Goal: Task Accomplishment & Management: Complete application form

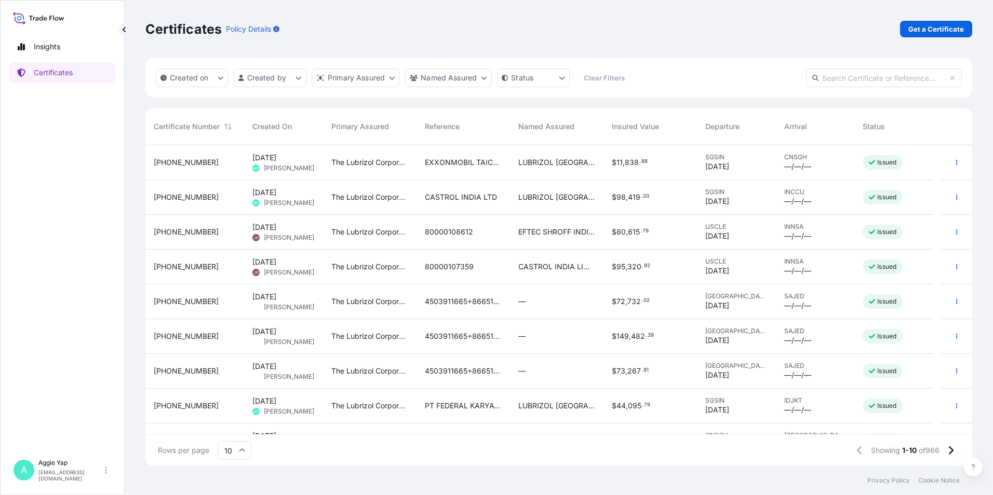
scroll to position [319, 819]
click at [921, 21] on link "Get a Certificate" at bounding box center [936, 29] width 72 height 17
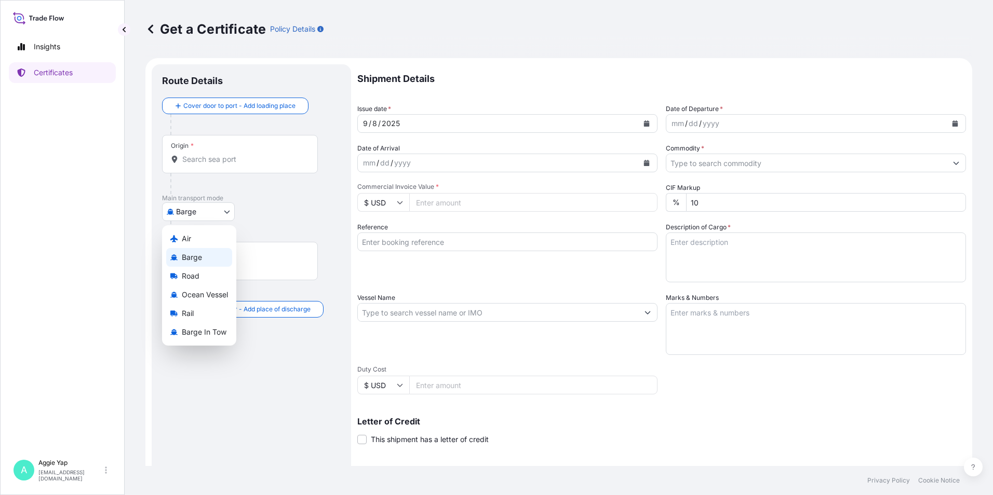
click at [210, 203] on body "Insights Certificates A [PERSON_NAME] [EMAIL_ADDRESS][DOMAIN_NAME] Get a Certif…" at bounding box center [496, 247] width 993 height 495
click at [224, 297] on span "Ocean Vessel" at bounding box center [205, 295] width 46 height 10
select select "Ocean Vessel"
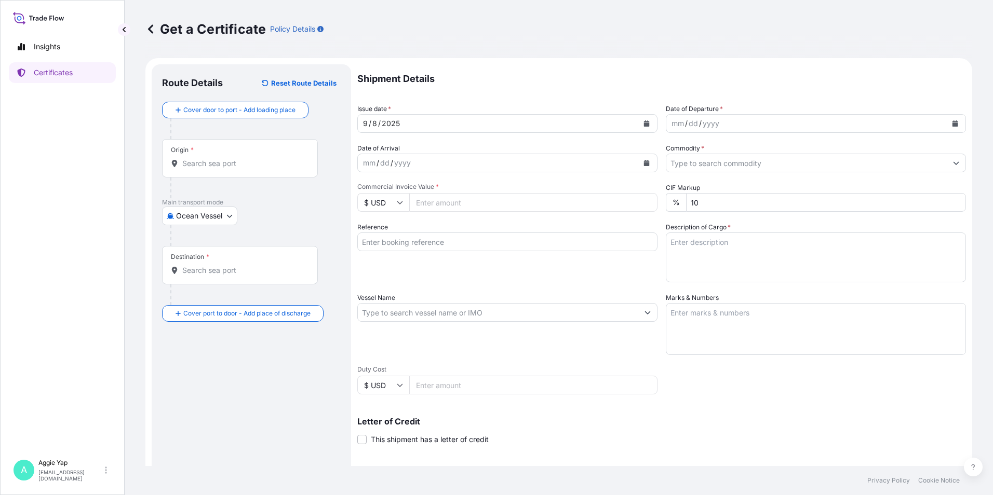
click at [235, 147] on div "Origin *" at bounding box center [240, 158] width 156 height 38
click at [235, 158] on input "Origin *" at bounding box center [243, 163] width 123 height 10
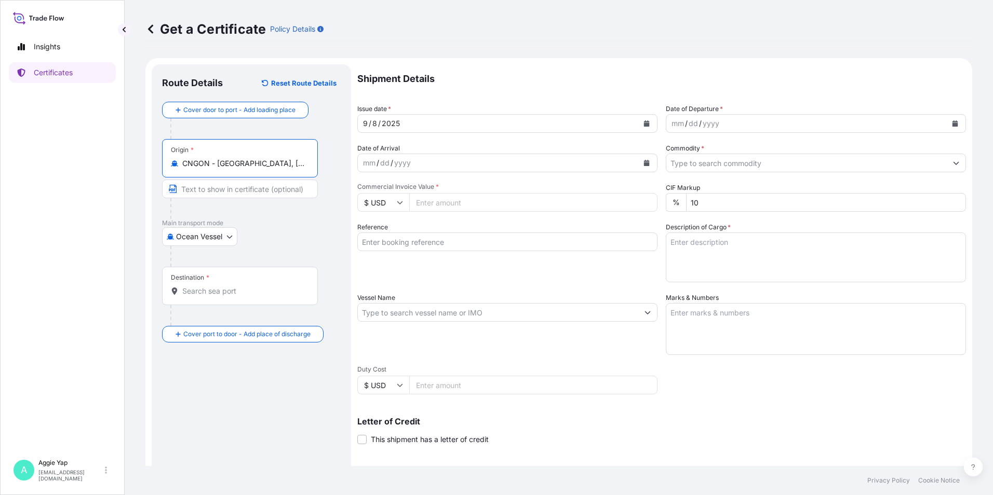
type input "CNGON - [GEOGRAPHIC_DATA], [GEOGRAPHIC_DATA]"
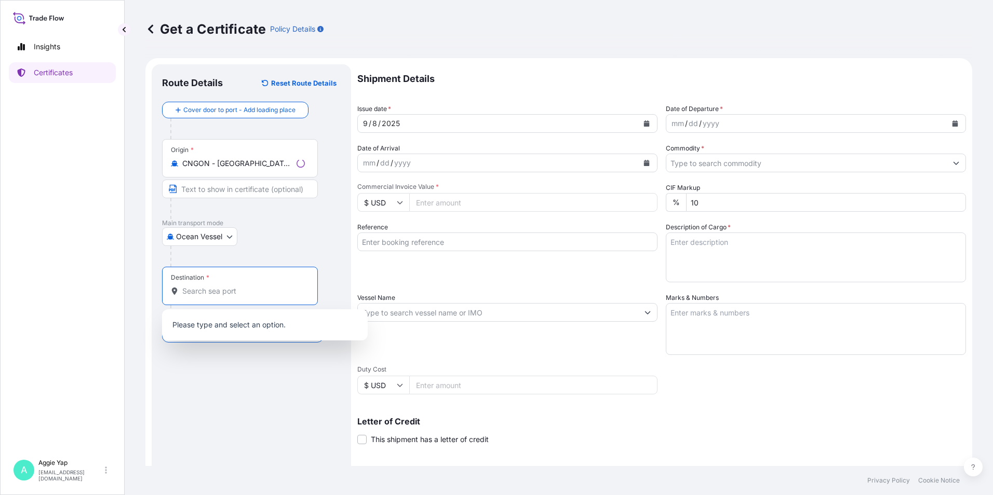
drag, startPoint x: 217, startPoint y: 289, endPoint x: 217, endPoint y: 283, distance: 6.8
click at [217, 290] on input "Destination *" at bounding box center [243, 291] width 123 height 10
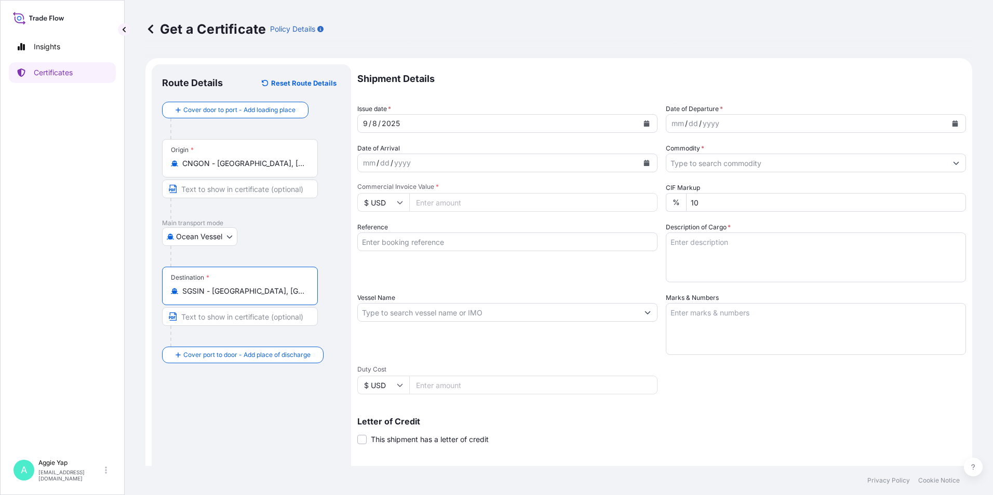
type input "SGSIN - [GEOGRAPHIC_DATA], [GEOGRAPHIC_DATA]"
click at [643, 127] on button "Calendar" at bounding box center [646, 123] width 17 height 17
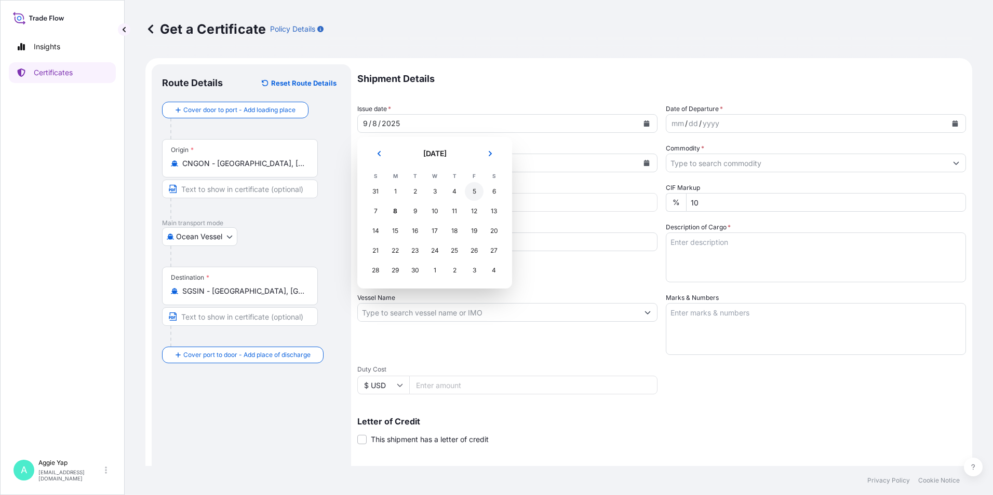
click at [474, 192] on div "5" at bounding box center [474, 191] width 19 height 19
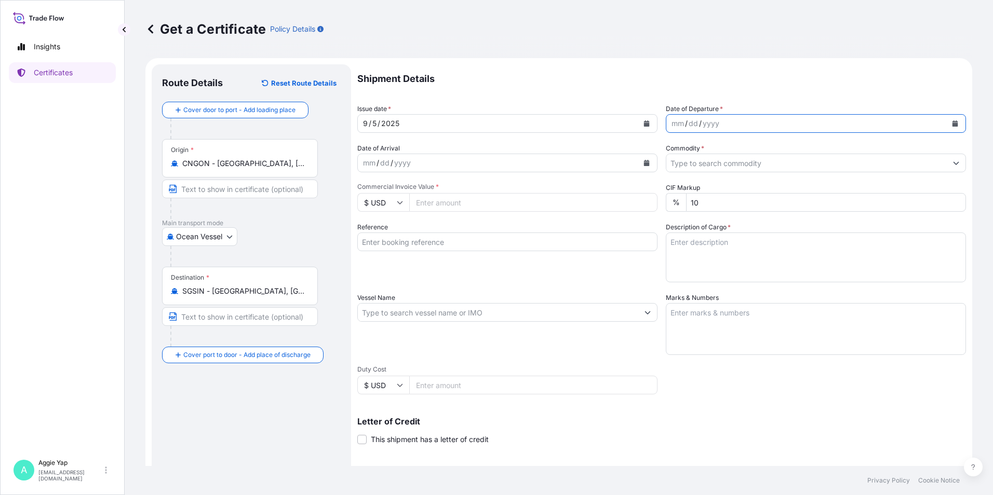
click at [952, 126] on icon "Calendar" at bounding box center [955, 123] width 6 height 6
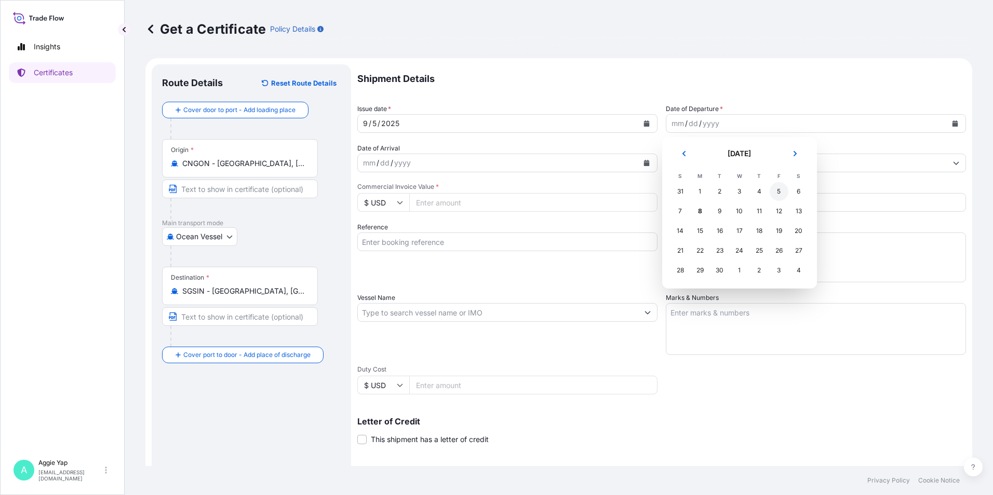
click at [774, 194] on div "5" at bounding box center [779, 191] width 19 height 19
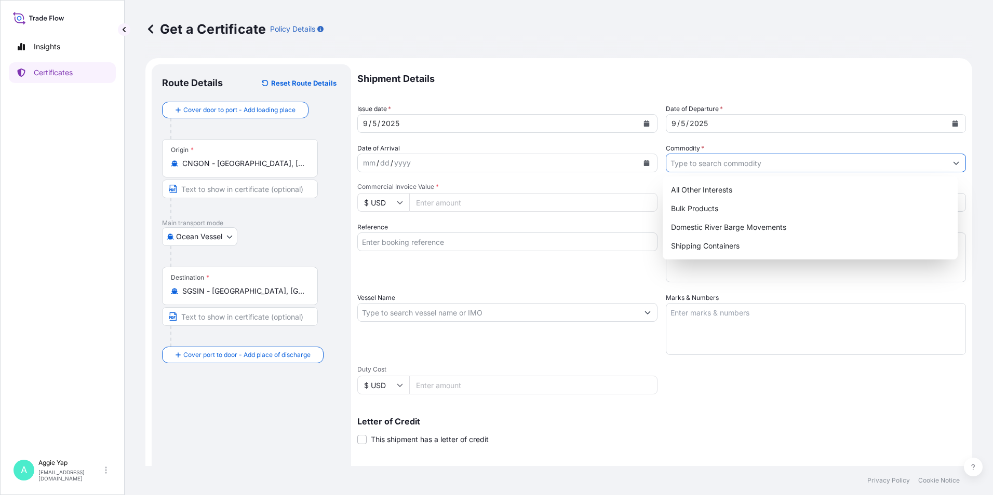
click at [710, 164] on input "Commodity *" at bounding box center [806, 163] width 280 height 19
click at [729, 193] on div "All Other Interests" at bounding box center [810, 190] width 287 height 19
type input "All Other Interests"
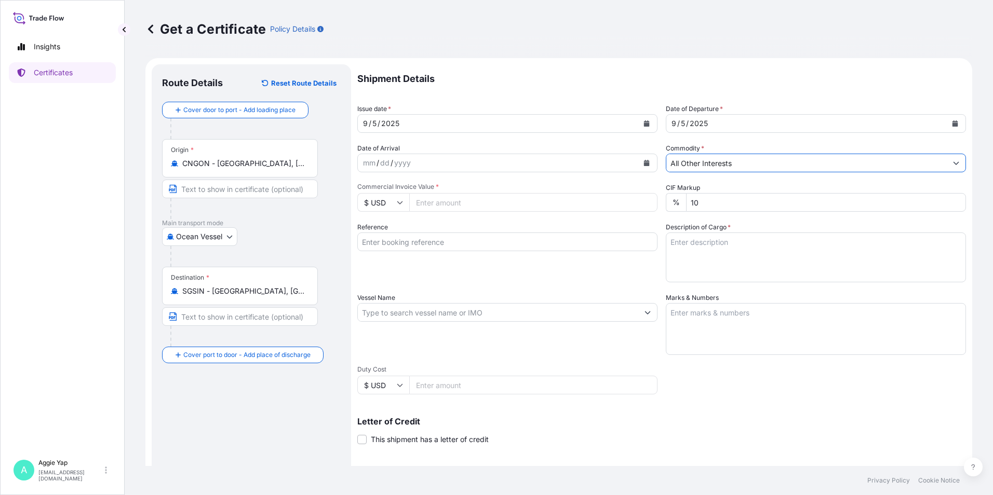
click at [452, 211] on input "Commercial Invoice Value *" at bounding box center [533, 202] width 248 height 19
type input "30120"
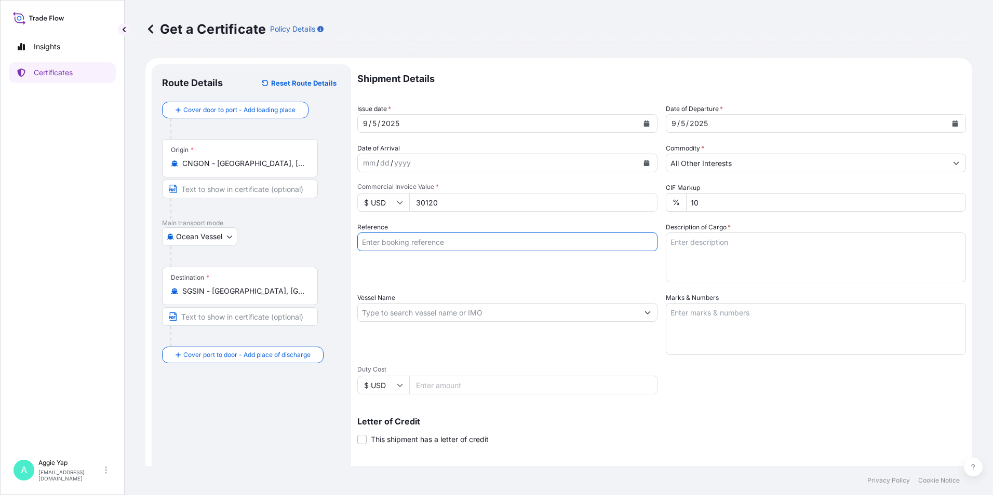
drag, startPoint x: 481, startPoint y: 250, endPoint x: 527, endPoint y: 238, distance: 47.7
click at [481, 250] on input "Reference" at bounding box center [507, 242] width 300 height 19
type input "INFINEUM SINGAPORE LLP"
click at [464, 314] on input "Vessel Name" at bounding box center [498, 312] width 280 height 19
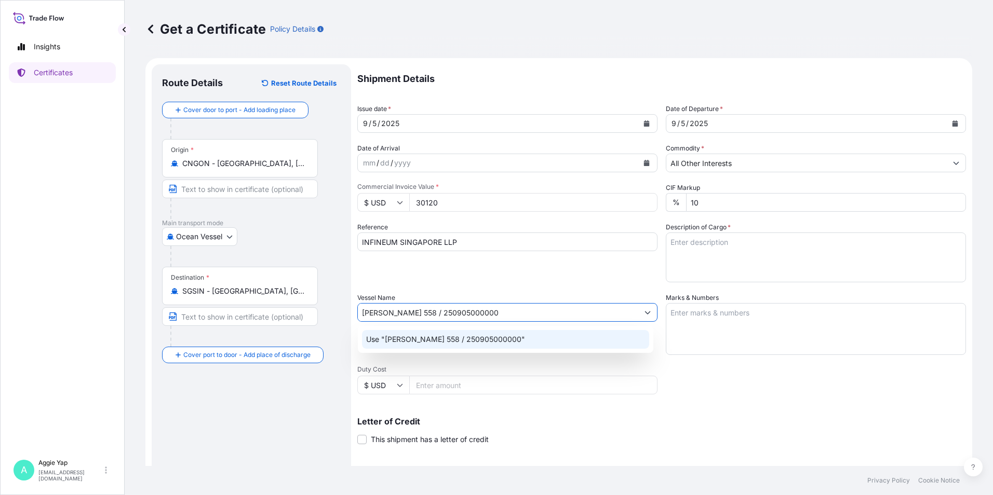
click at [443, 335] on p "Use "[PERSON_NAME] 558 / 250905000000"" at bounding box center [445, 339] width 159 height 10
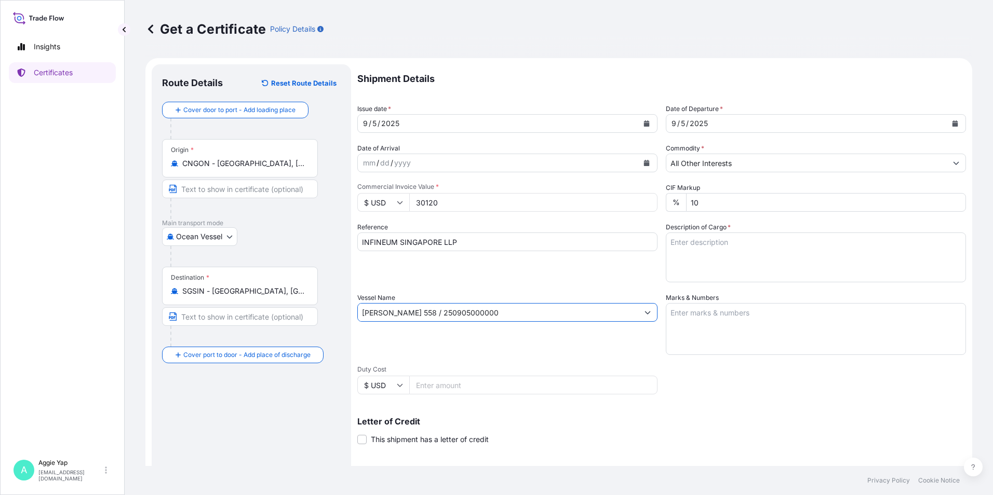
type input "[PERSON_NAME] 558 / 250905000000"
click at [744, 328] on textarea "Marks & Numbers" at bounding box center [816, 329] width 300 height 52
type textarea "AS PER BILL OF LADING"
click at [716, 250] on textarea "Description of Cargo *" at bounding box center [816, 258] width 300 height 50
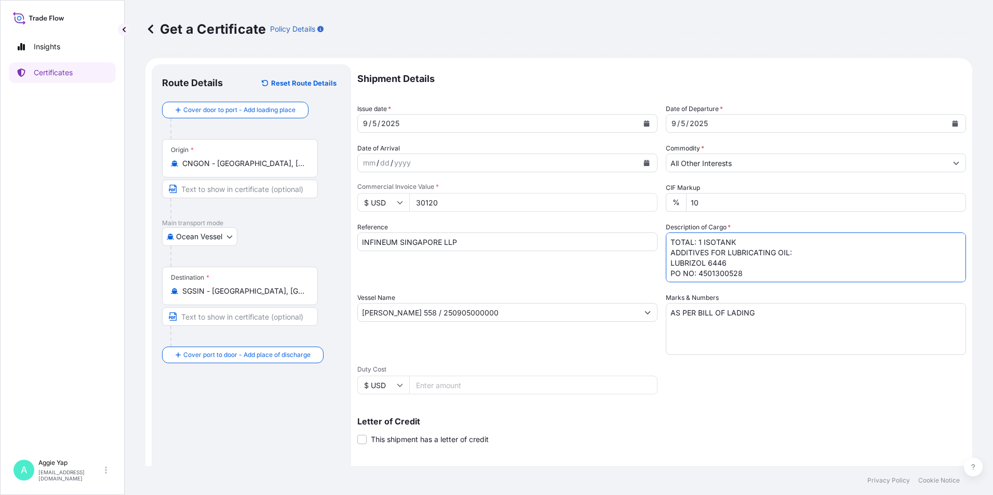
scroll to position [1, 0]
drag, startPoint x: 719, startPoint y: 274, endPoint x: 752, endPoint y: 277, distance: 32.9
click at [752, 277] on textarea "TOTAL: 1 ISOTANK ADDITIVES FOR LUBRICATING OIL: LUBRIZOL 6446 PO NO: 4501300528" at bounding box center [816, 258] width 300 height 50
click at [746, 270] on textarea "TOTAL: 1 ISOTANK ADDITIVES FOR LUBRICATING OIL: LUBRIZOL 6446 PO NO: 4501300528" at bounding box center [816, 258] width 300 height 50
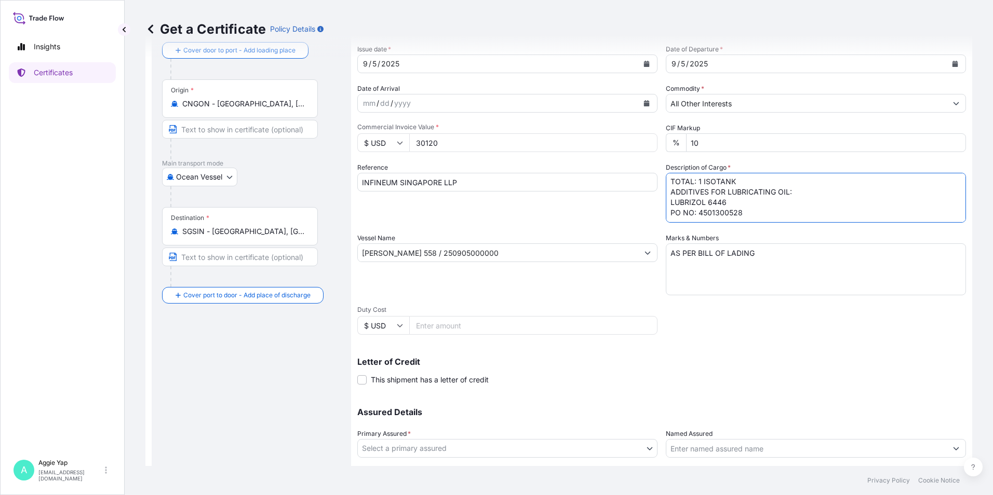
scroll to position [128, 0]
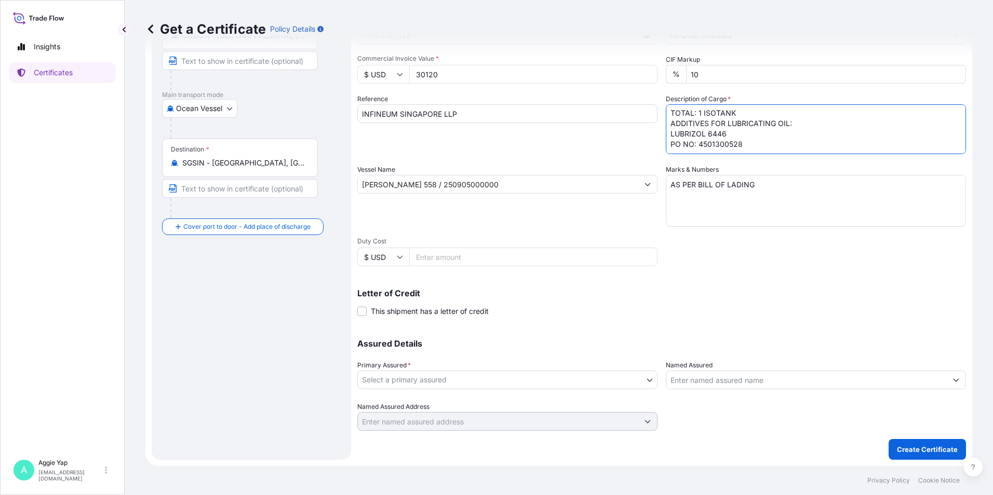
type textarea "TOTAL: 1 ISOTANK ADDITIVES FOR LUBRICATING OIL: LUBRIZOL 6446 PO NO: 4501300528"
click at [411, 373] on body "Insights Certificates A [PERSON_NAME] [EMAIL_ADDRESS][DOMAIN_NAME] Get a Certif…" at bounding box center [496, 247] width 993 height 495
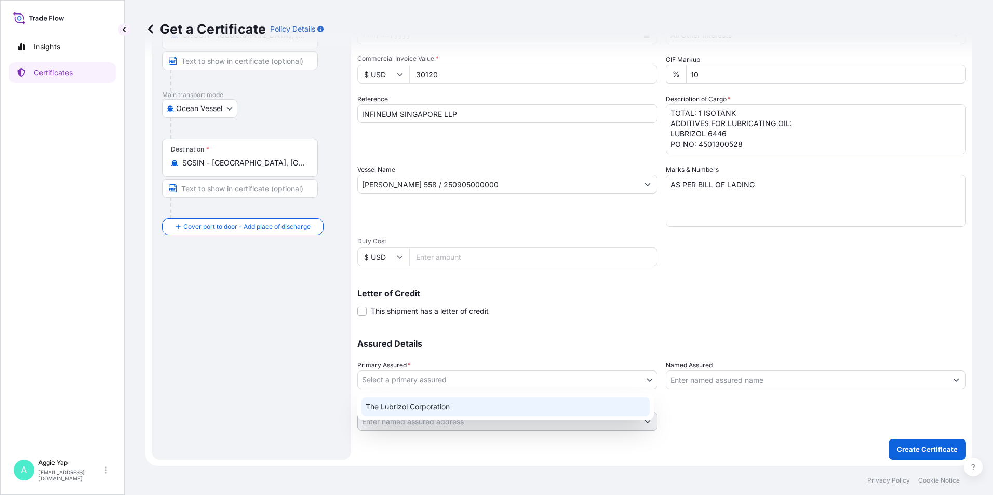
click at [419, 407] on div "The Lubrizol Corporation" at bounding box center [505, 407] width 288 height 19
select select "31566"
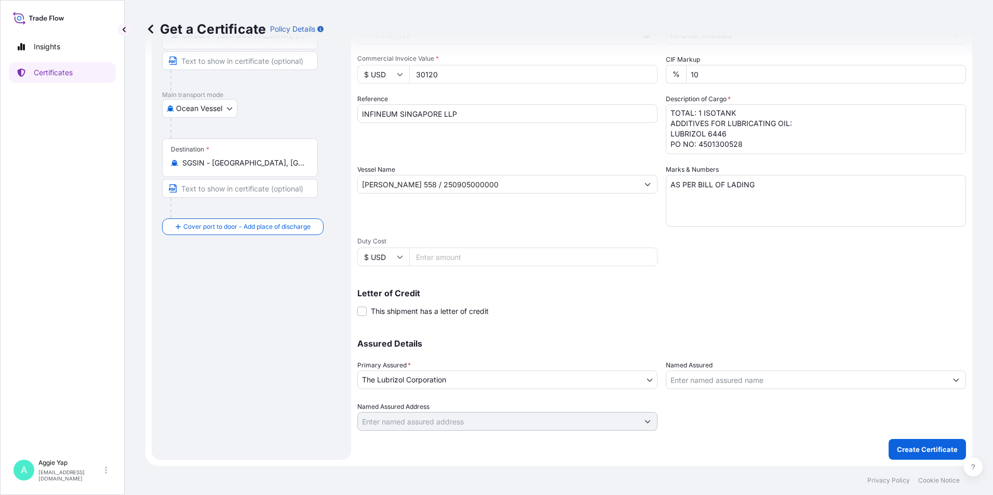
click at [730, 369] on div "Named Assured" at bounding box center [816, 374] width 300 height 29
click at [738, 375] on input "Named Assured" at bounding box center [806, 380] width 280 height 19
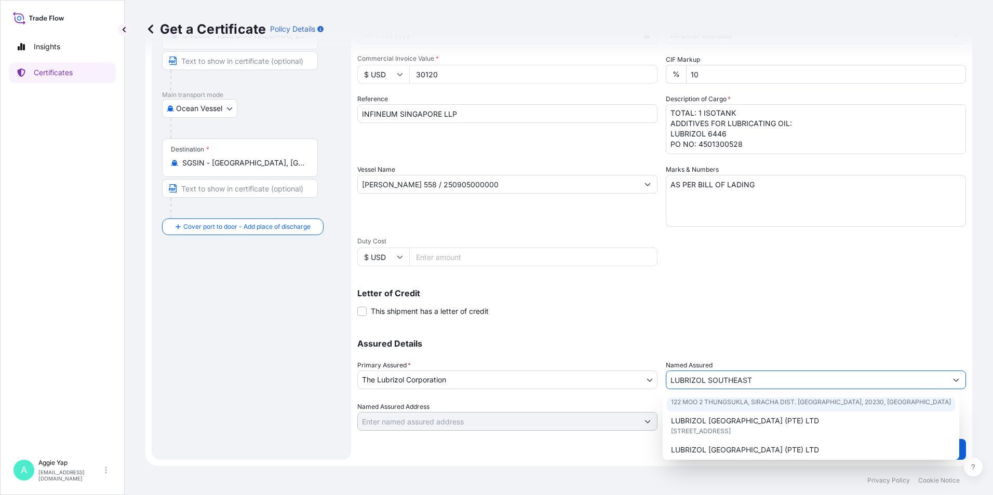
scroll to position [52, 0]
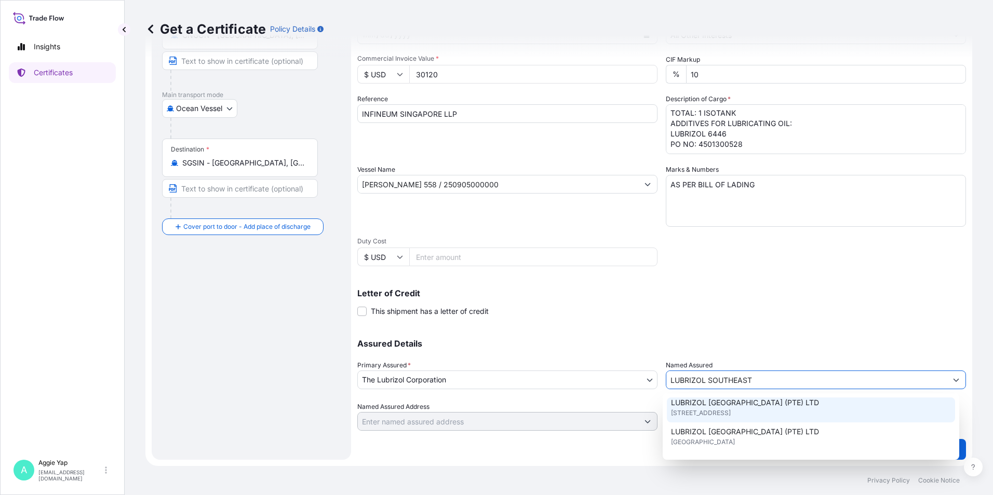
click at [731, 415] on span "[STREET_ADDRESS]" at bounding box center [701, 413] width 60 height 10
type input "LUBRIZOL [GEOGRAPHIC_DATA] (PTE) LTD"
type input "[STREET_ADDRESS]"
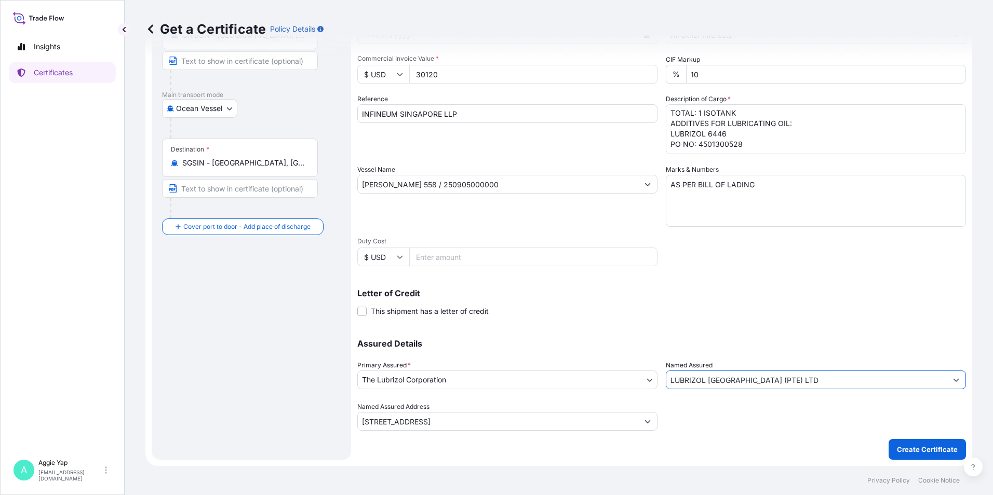
type input "LUBRIZOL [GEOGRAPHIC_DATA] (PTE) LTD"
click at [703, 310] on div "Letter of Credit This shipment has a letter of credit Letter of credit * Letter…" at bounding box center [661, 303] width 609 height 28
click at [910, 449] on p "Create Certificate" at bounding box center [927, 450] width 61 height 10
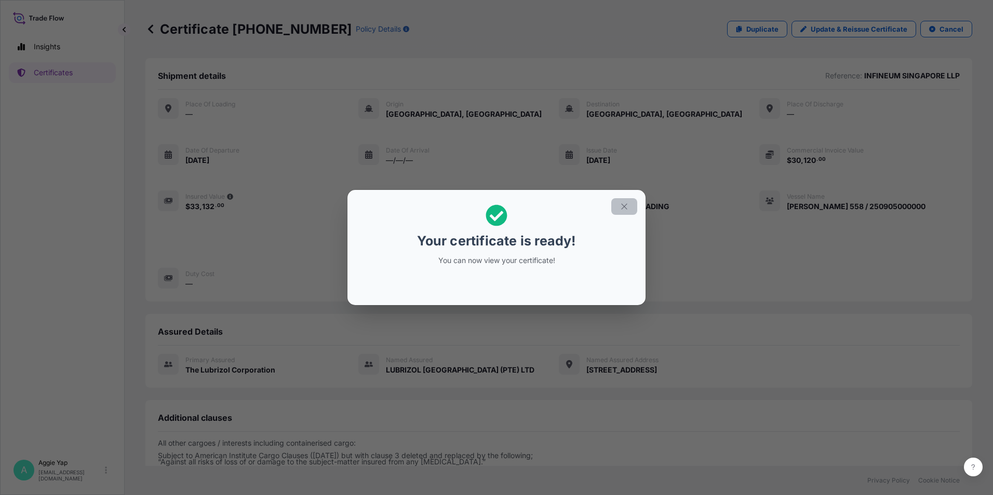
click at [628, 207] on icon "button" at bounding box center [624, 206] width 9 height 9
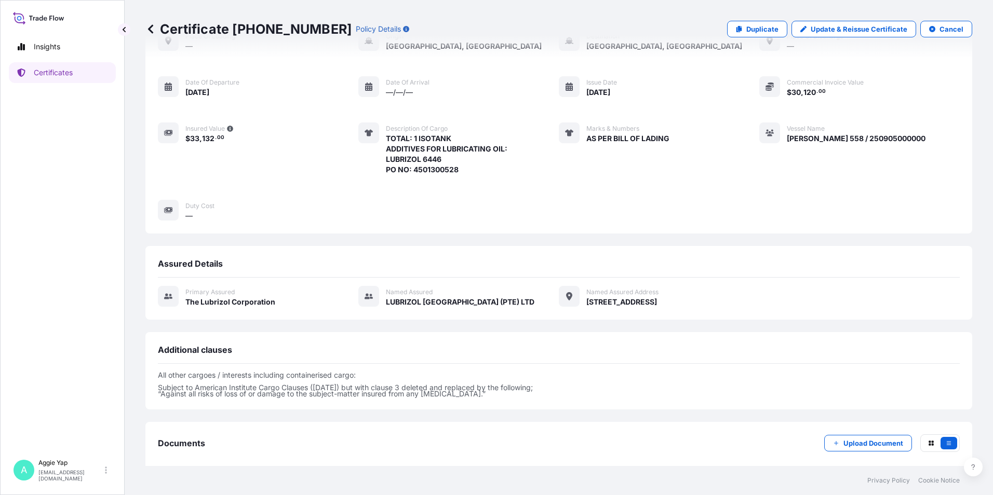
scroll to position [121, 0]
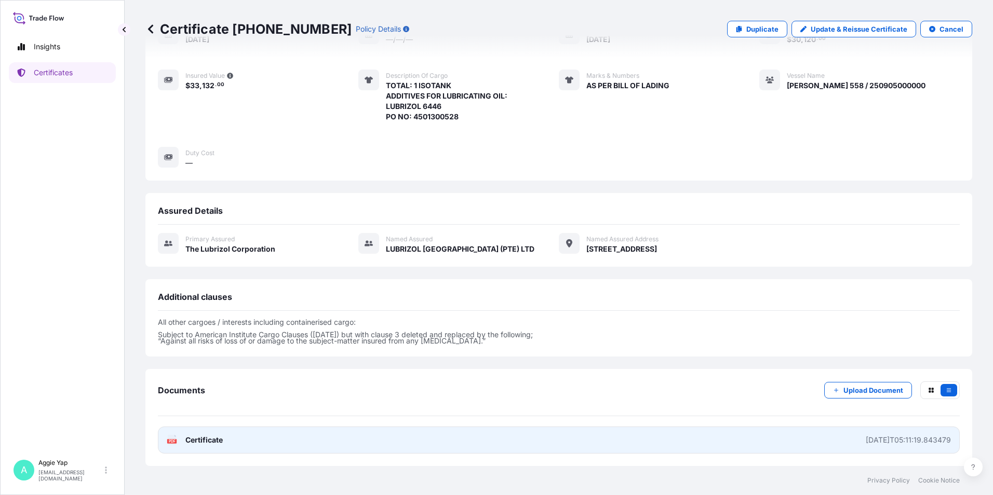
click at [290, 441] on link "PDF Certificate [DATE]T05:11:19.843479" at bounding box center [559, 440] width 802 height 27
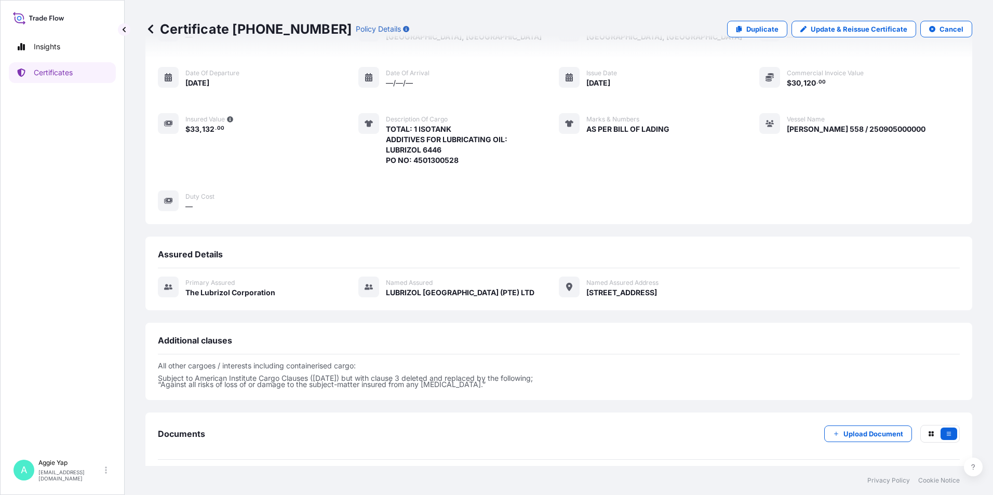
scroll to position [0, 0]
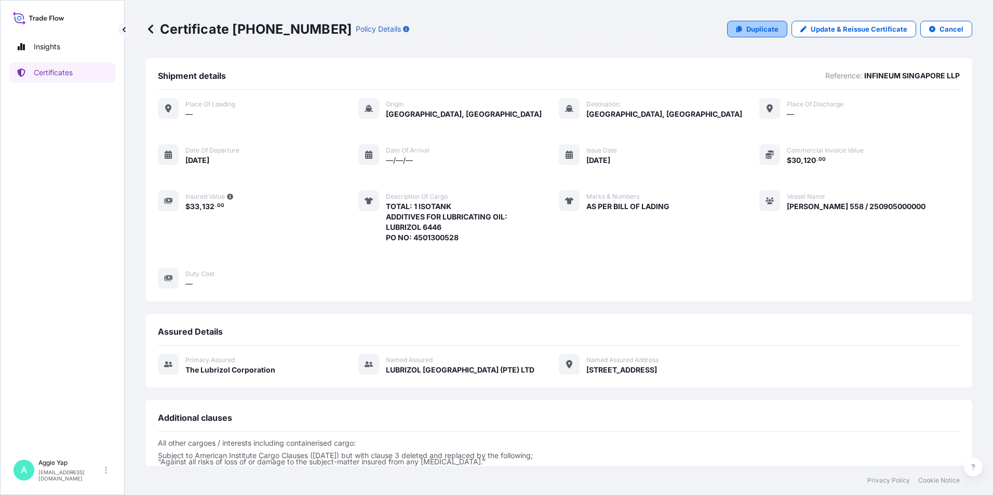
click at [749, 21] on link "Duplicate" at bounding box center [757, 29] width 60 height 17
select select "Ocean Vessel"
select select "31566"
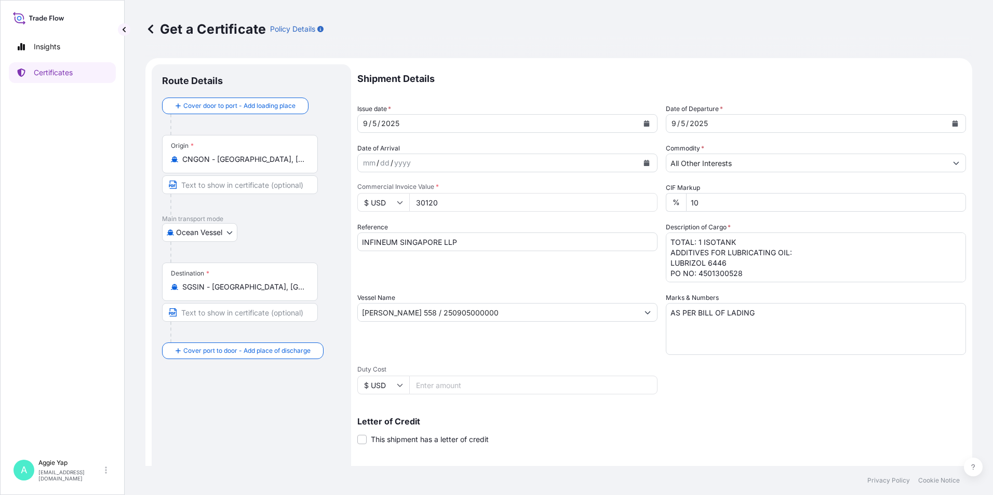
drag, startPoint x: 474, startPoint y: 202, endPoint x: 276, endPoint y: 285, distance: 214.6
click at [305, 241] on form "Route Details Cover door to port - Add loading place Place of loading Road / [G…" at bounding box center [558, 326] width 827 height 536
type input "30180.24"
click at [458, 312] on input "[PERSON_NAME] 558 / 250905000000" at bounding box center [498, 312] width 280 height 19
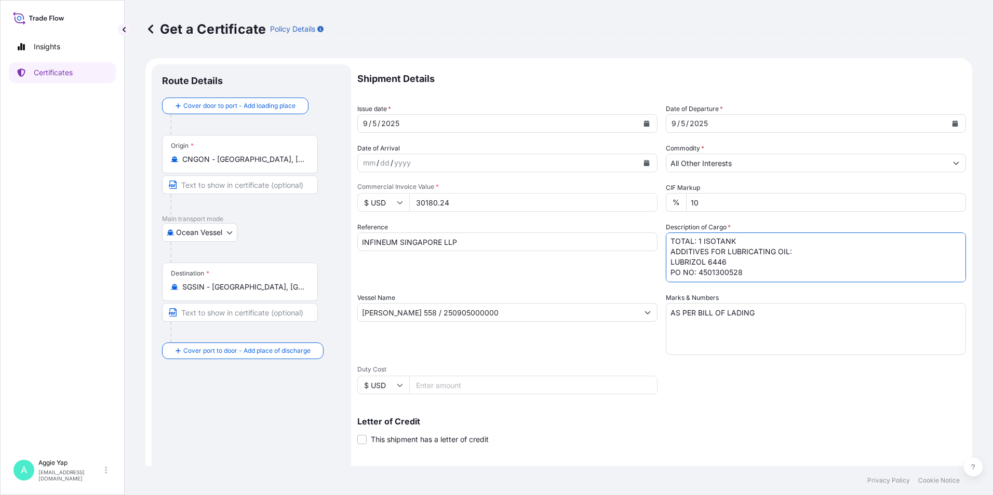
drag, startPoint x: 694, startPoint y: 272, endPoint x: 778, endPoint y: 274, distance: 84.1
click at [778, 274] on textarea "TOTAL: 1 ISOTANK ADDITIVES FOR LUBRICATING OIL: LUBRIZOL 6446 PO NO: 4501300528" at bounding box center [816, 258] width 300 height 50
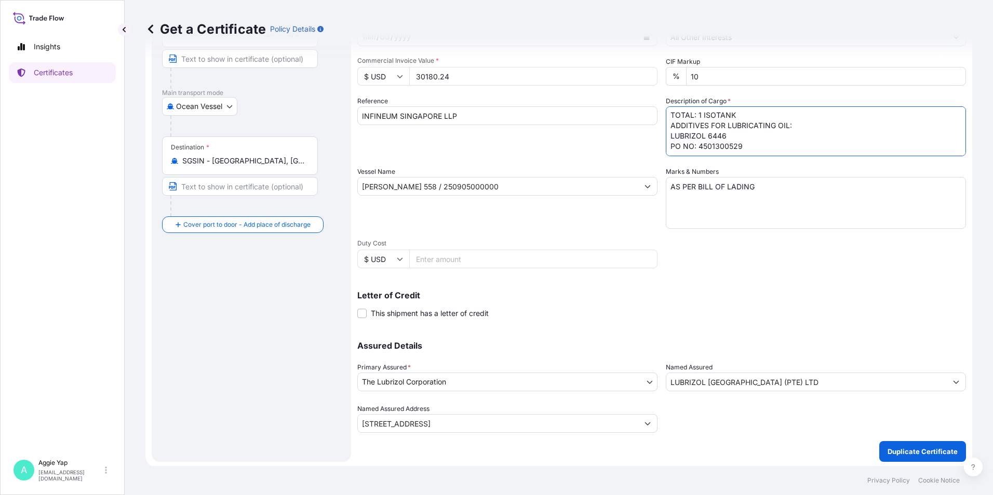
scroll to position [128, 0]
type textarea "TOTAL: 1 ISOTANK ADDITIVES FOR LUBRICATING OIL: LUBRIZOL 6446 PO NO: 4501300529"
click at [935, 448] on p "Duplicate Certificate" at bounding box center [923, 450] width 70 height 10
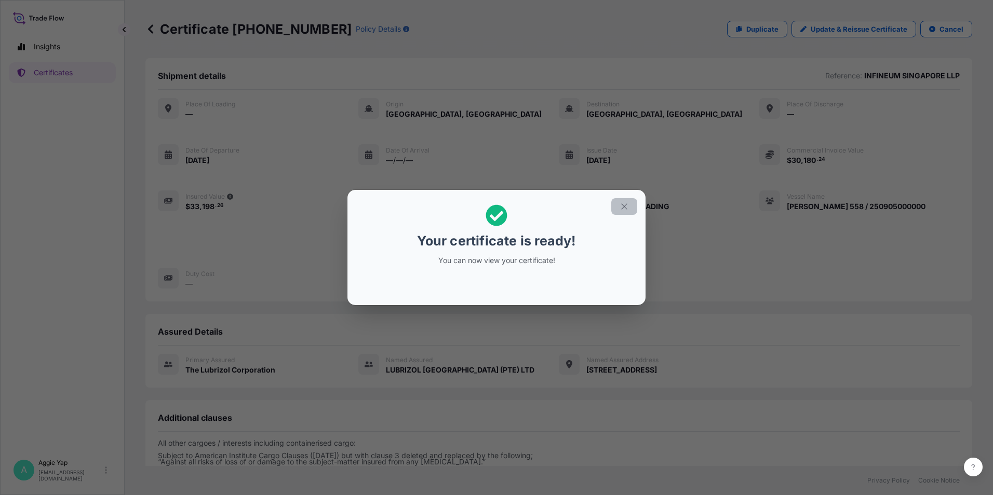
click at [623, 210] on icon "button" at bounding box center [624, 206] width 9 height 9
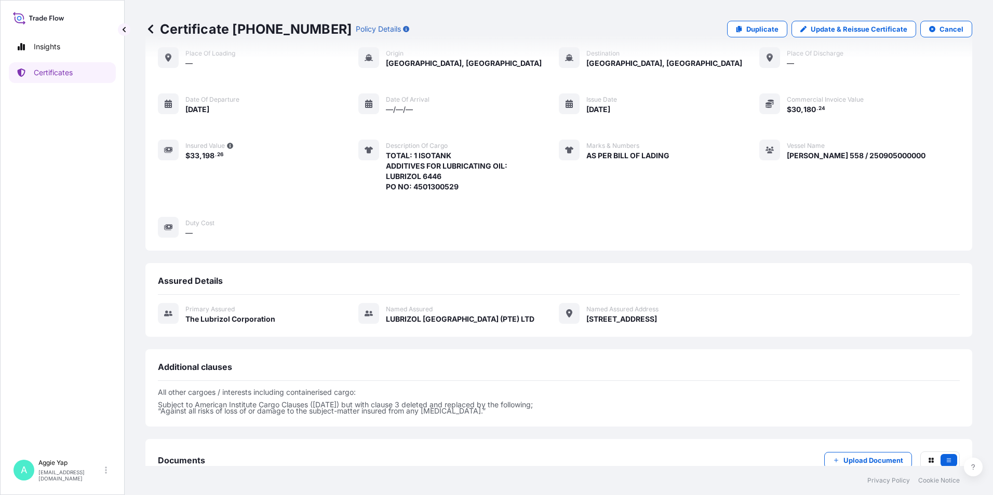
scroll to position [121, 0]
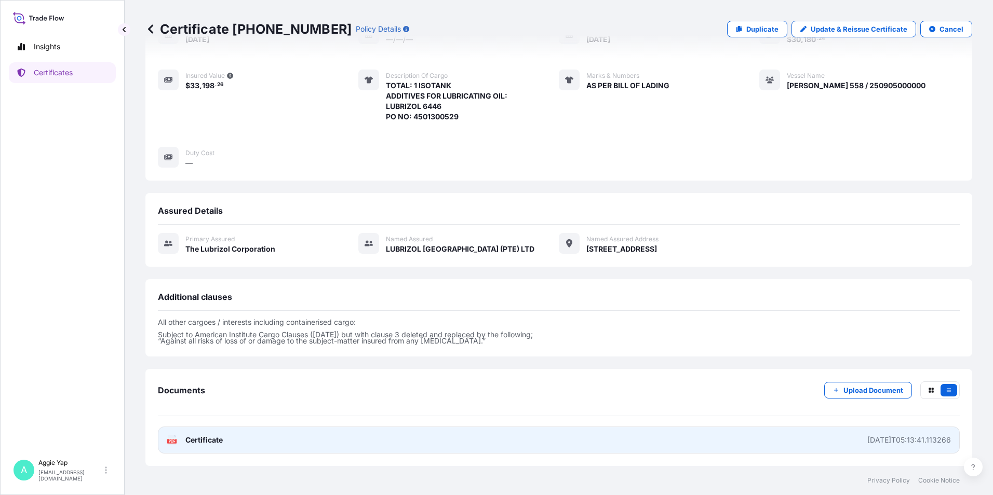
click at [324, 446] on link "PDF Certificate [DATE]T05:13:41.113266" at bounding box center [559, 440] width 802 height 27
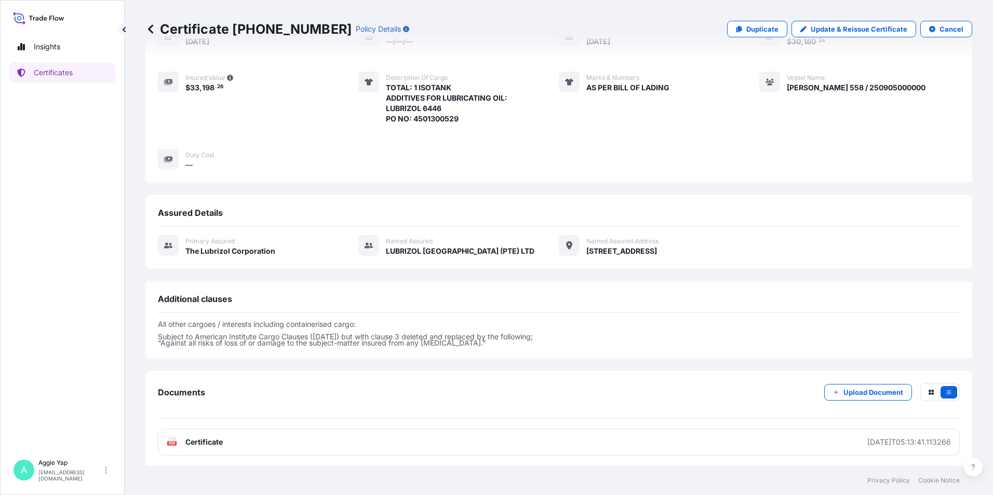
scroll to position [119, 0]
click at [32, 67] on link "Certificates" at bounding box center [62, 72] width 107 height 21
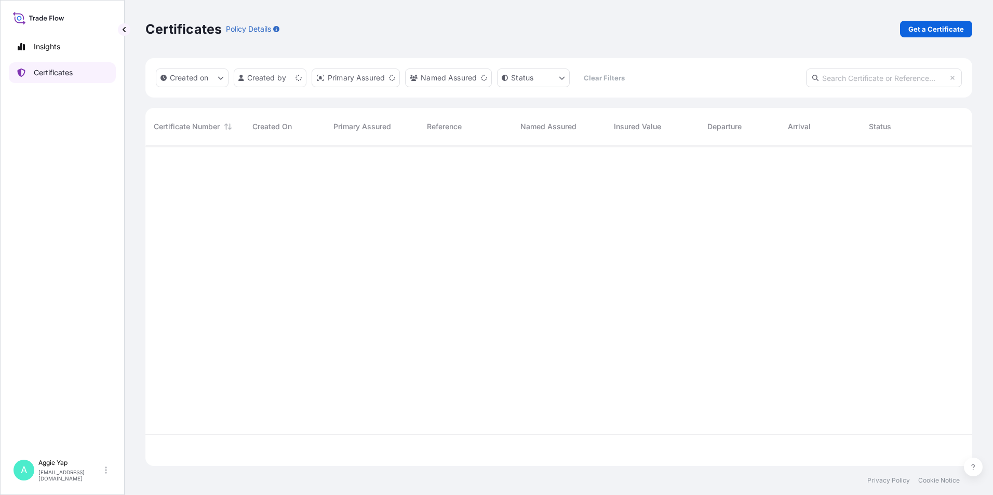
scroll to position [319, 819]
click at [929, 23] on link "Get a Certificate" at bounding box center [936, 29] width 72 height 17
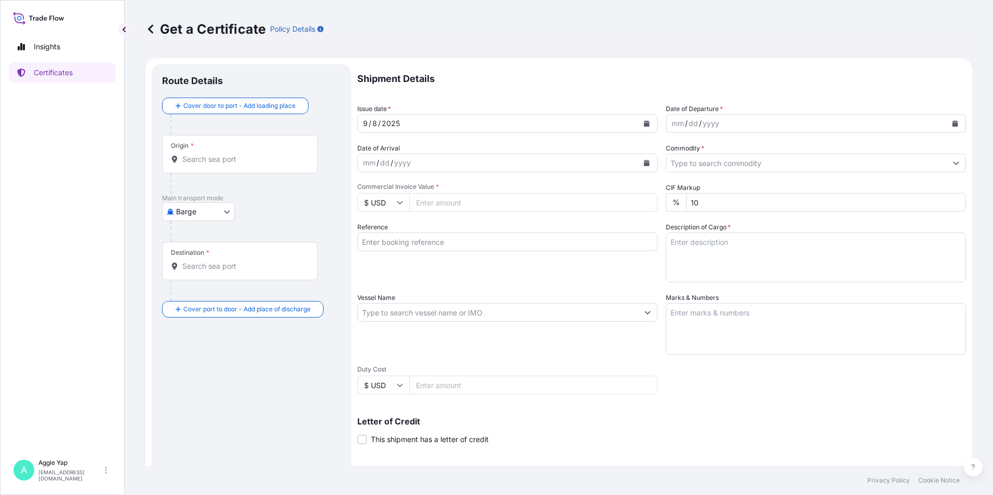
click at [208, 213] on body "Insights Certificates A [PERSON_NAME] [EMAIL_ADDRESS][DOMAIN_NAME] Get a Certif…" at bounding box center [496, 247] width 993 height 495
click at [197, 291] on span "Ocean Vessel" at bounding box center [205, 295] width 46 height 10
select select "Ocean Vessel"
click at [248, 176] on div "Origin *" at bounding box center [240, 158] width 156 height 38
click at [248, 169] on input "Origin *" at bounding box center [243, 163] width 123 height 10
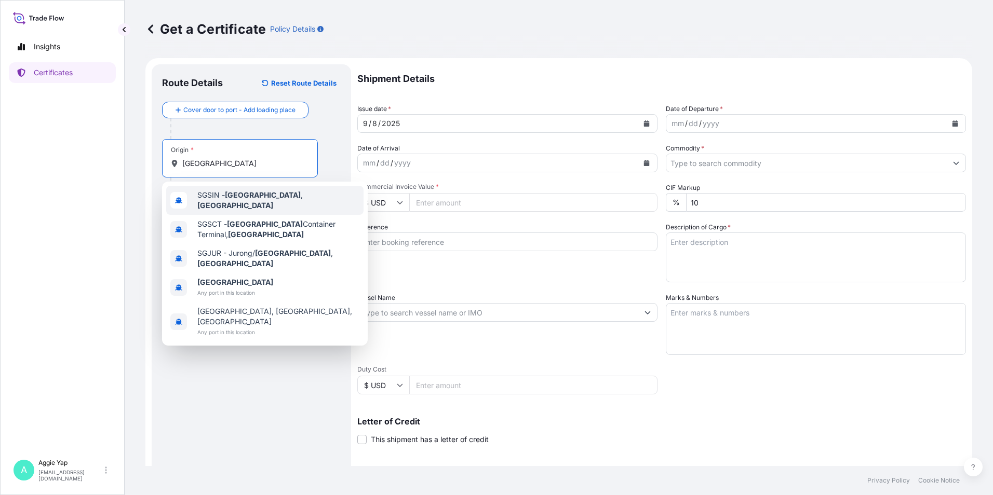
click at [234, 205] on div "SGSIN - [GEOGRAPHIC_DATA] , [GEOGRAPHIC_DATA]" at bounding box center [264, 200] width 197 height 29
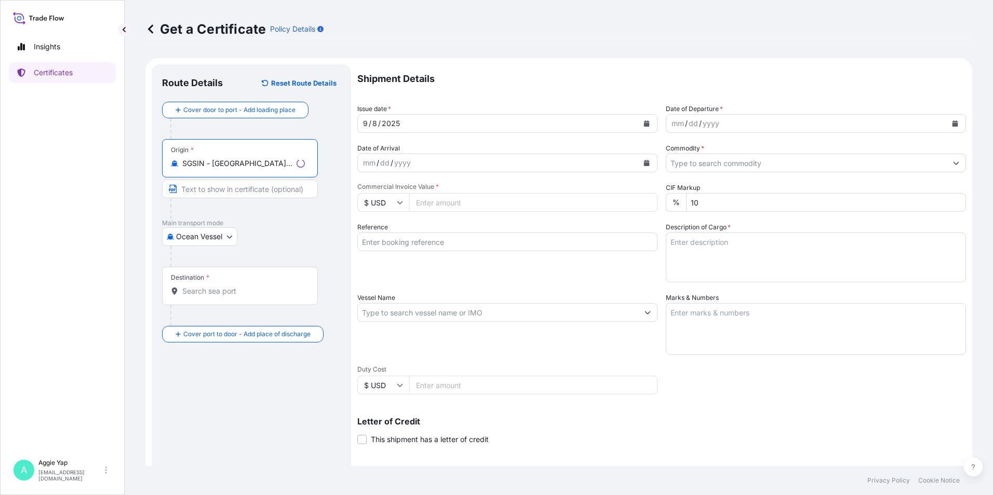
type input "SGSIN - [GEOGRAPHIC_DATA], [GEOGRAPHIC_DATA]"
click at [203, 298] on div "Destination *" at bounding box center [240, 286] width 156 height 38
click at [203, 297] on input "Destination *" at bounding box center [243, 291] width 123 height 10
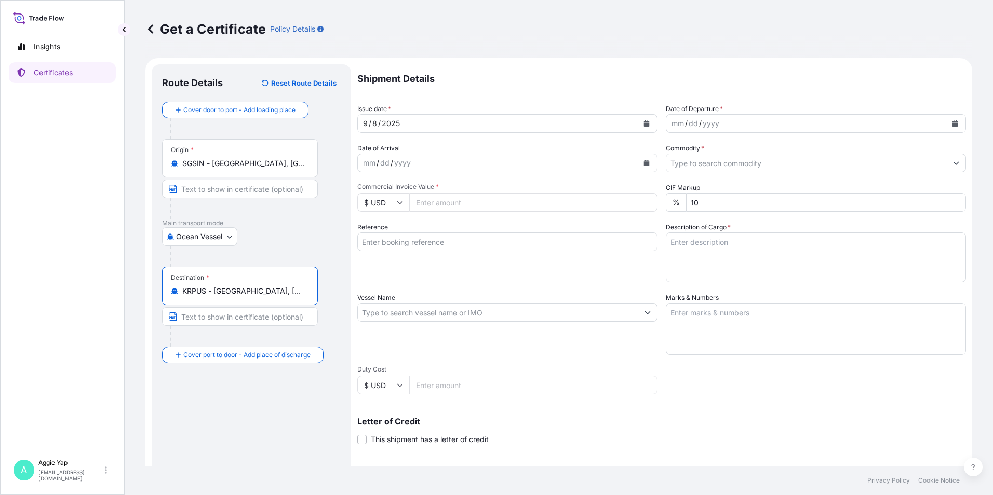
type input "KRPUS - [GEOGRAPHIC_DATA], [GEOGRAPHIC_DATA], [GEOGRAPHIC_DATA]"
click at [644, 124] on icon "Calendar" at bounding box center [647, 123] width 6 height 6
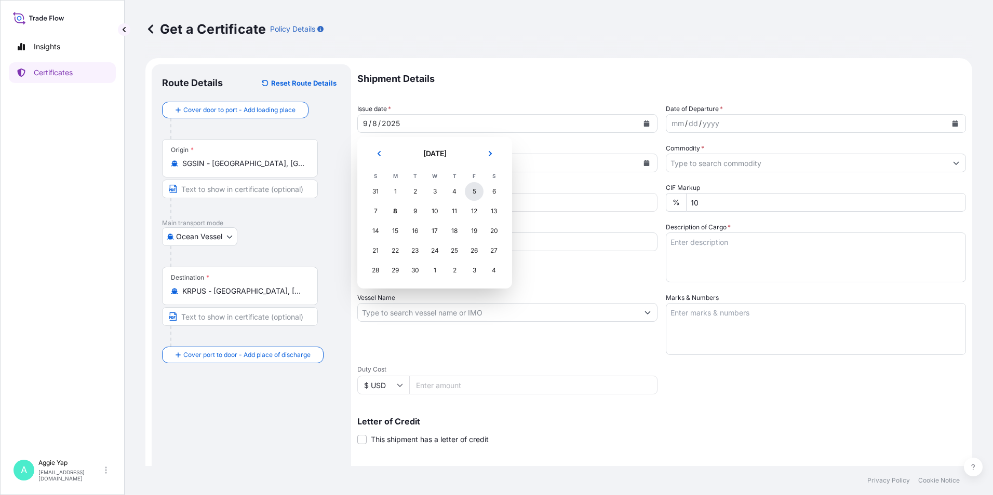
click at [468, 193] on div "5" at bounding box center [474, 191] width 19 height 19
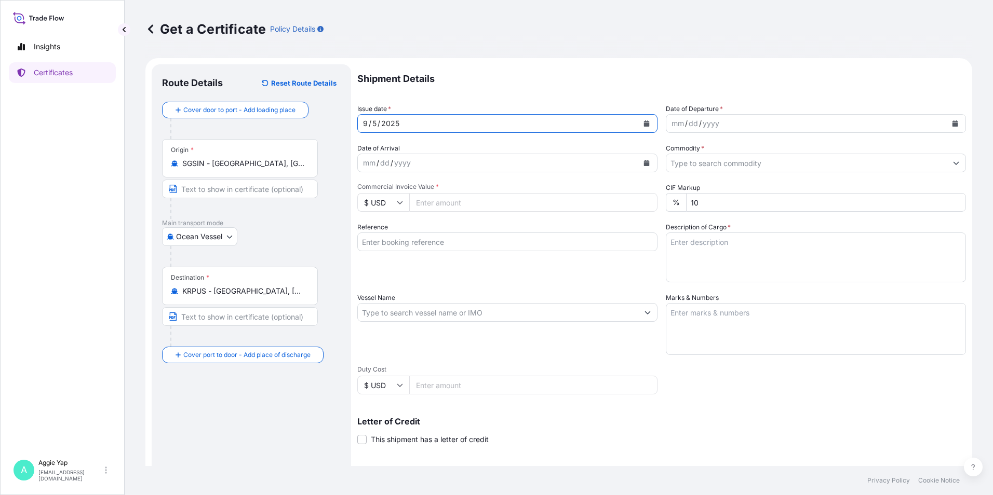
click at [952, 126] on icon "Calendar" at bounding box center [955, 123] width 6 height 6
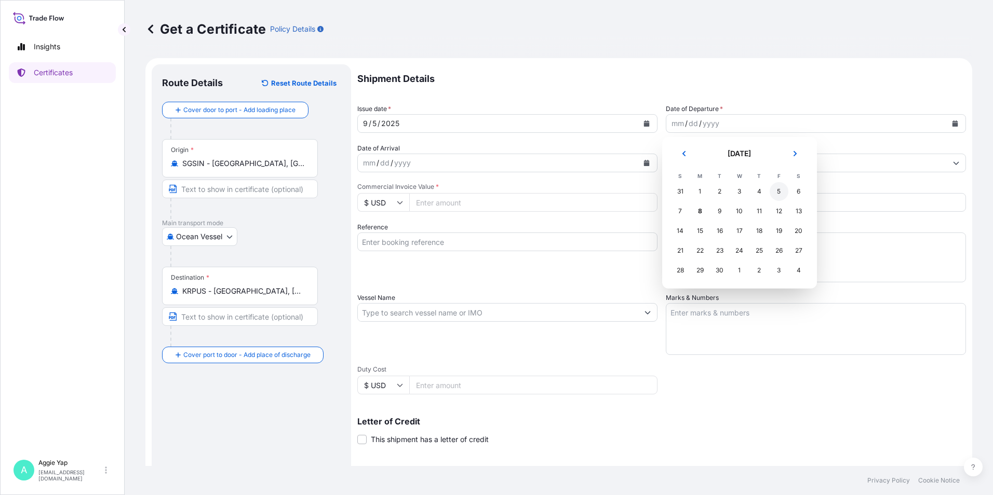
click at [776, 195] on div "5" at bounding box center [779, 191] width 19 height 19
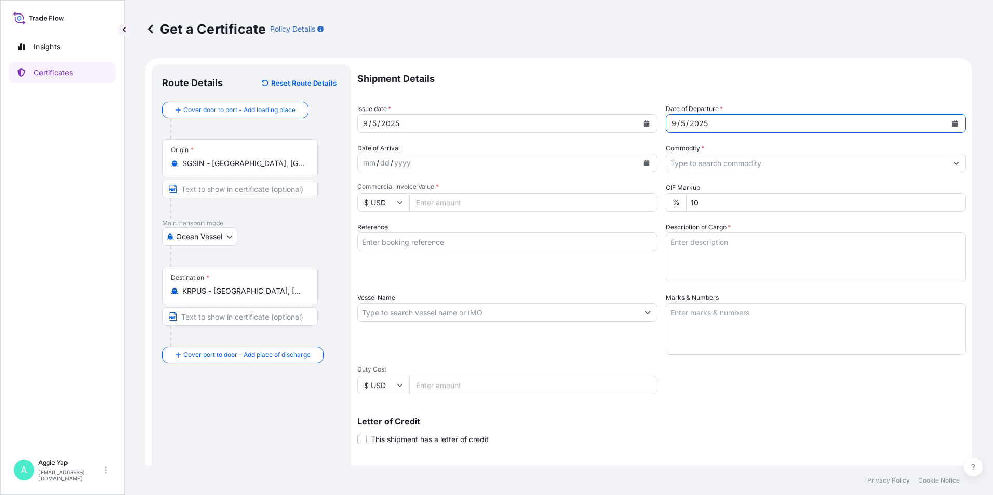
click at [732, 163] on input "Commodity *" at bounding box center [806, 163] width 280 height 19
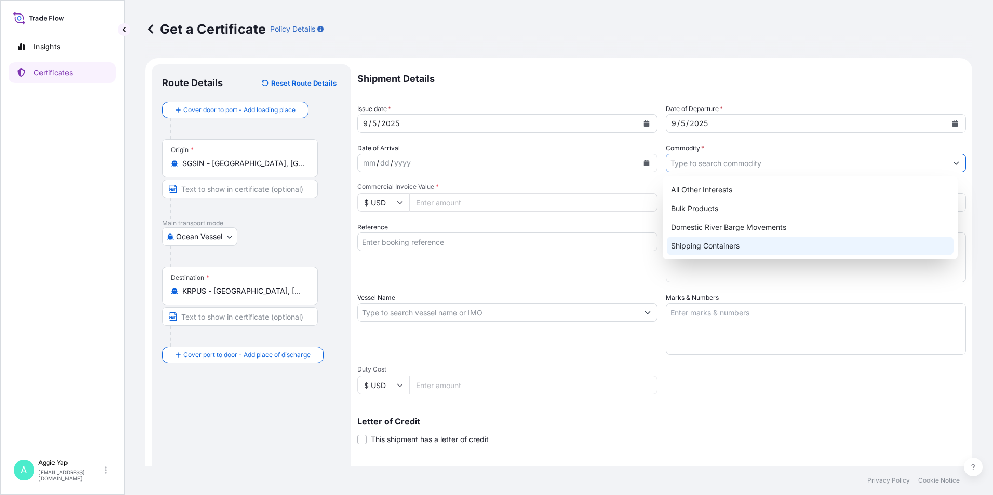
click at [735, 244] on div "Shipping Containers" at bounding box center [810, 246] width 287 height 19
type input "Shipping Containers"
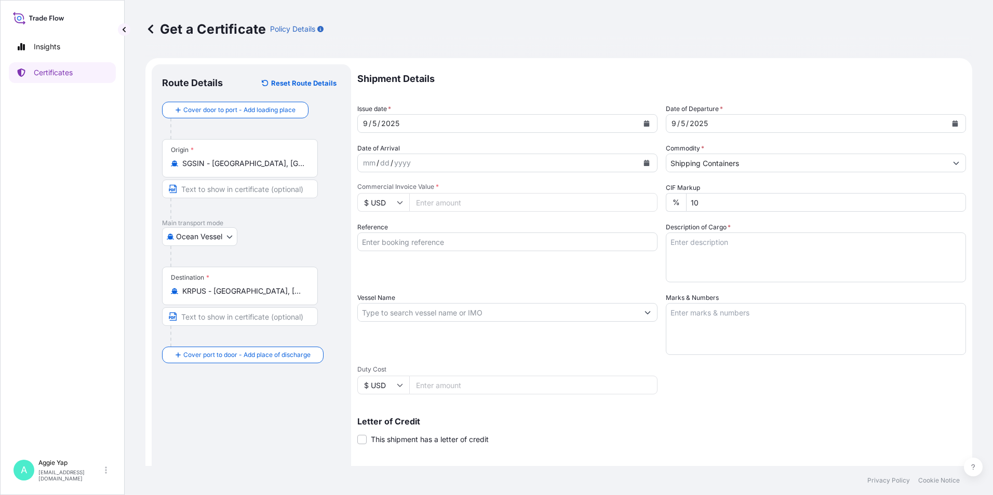
click at [453, 204] on input "Commercial Invoice Value *" at bounding box center [533, 202] width 248 height 19
type input "66225.60"
click at [423, 245] on input "Reference" at bounding box center [507, 242] width 300 height 19
type input "SK ENMOVE CO LTD"
click at [424, 277] on div "Reference SK ENMOVE CO LTD" at bounding box center [507, 252] width 300 height 60
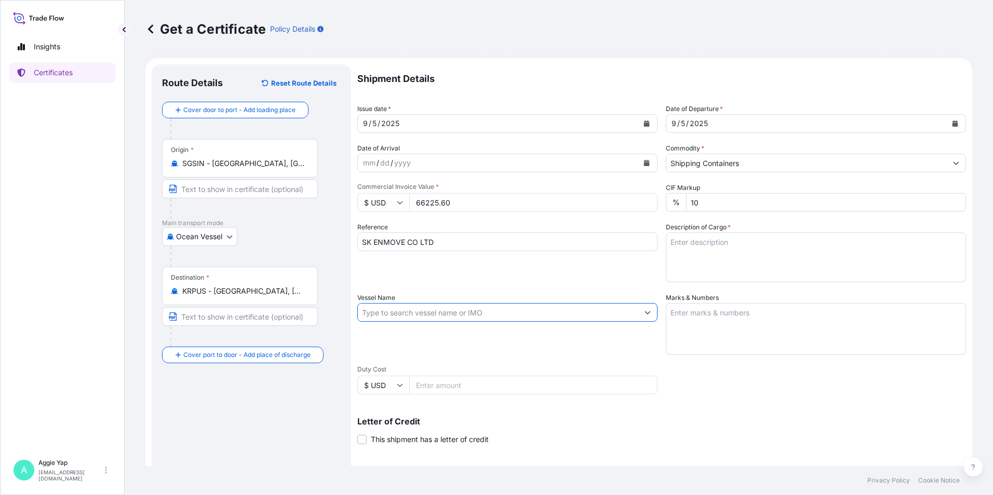
click at [423, 313] on input "Vessel Name" at bounding box center [498, 312] width 280 height 19
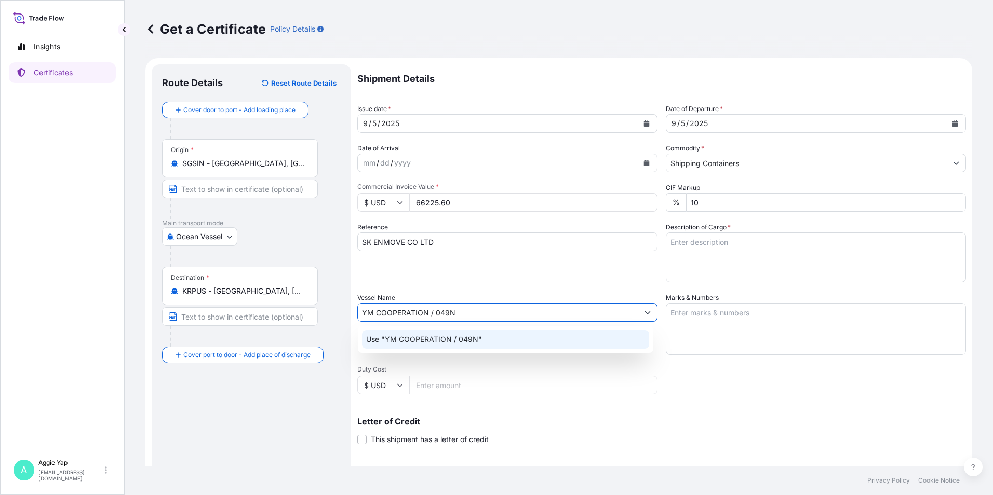
click at [469, 335] on p "Use "YM COOPERATION / 049N"" at bounding box center [424, 339] width 116 height 10
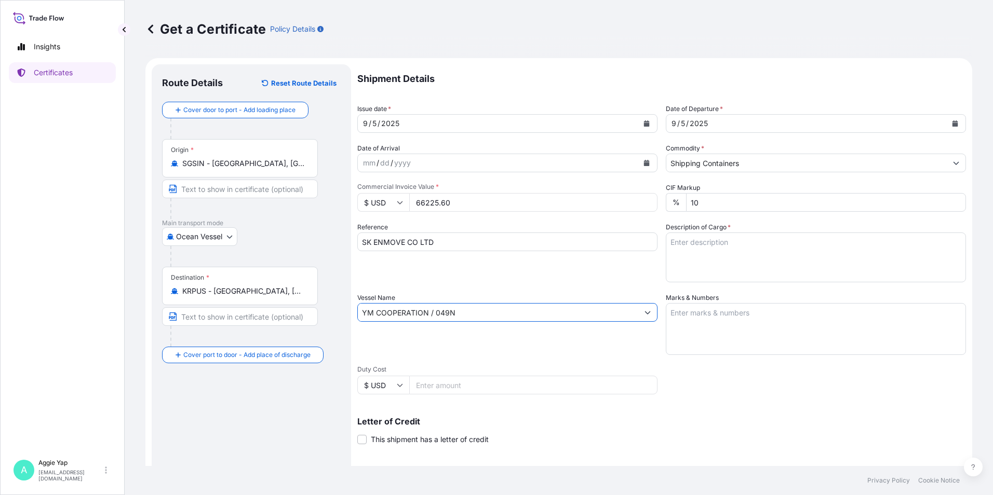
type input "YM COOPERATION / 049N"
click at [755, 333] on textarea "Marks & Numbers" at bounding box center [816, 329] width 300 height 52
type textarea "AS PER BILL OF LADING"
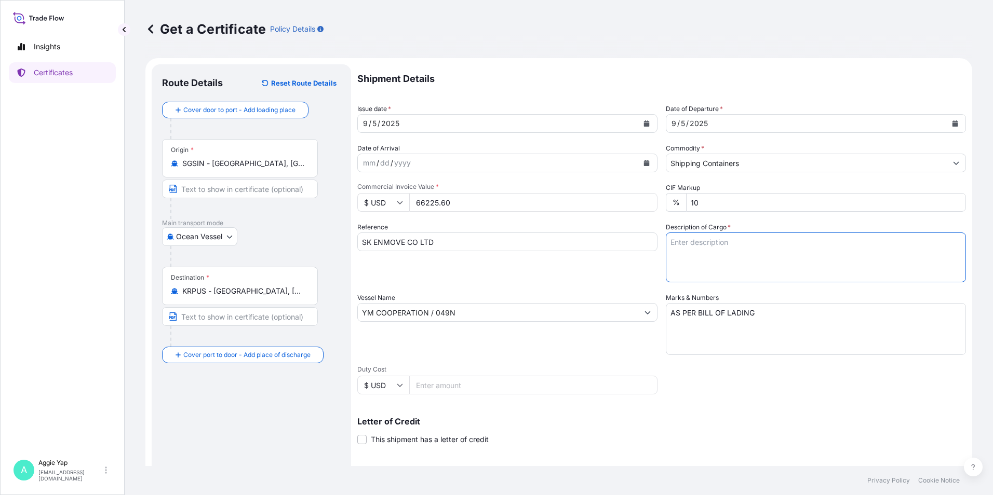
click at [759, 250] on textarea "Description of Cargo *" at bounding box center [816, 258] width 300 height 50
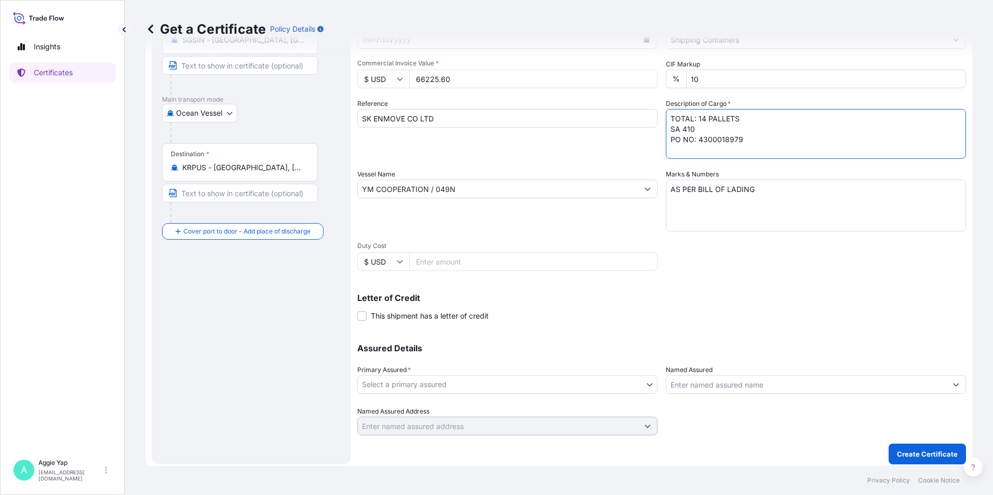
scroll to position [128, 0]
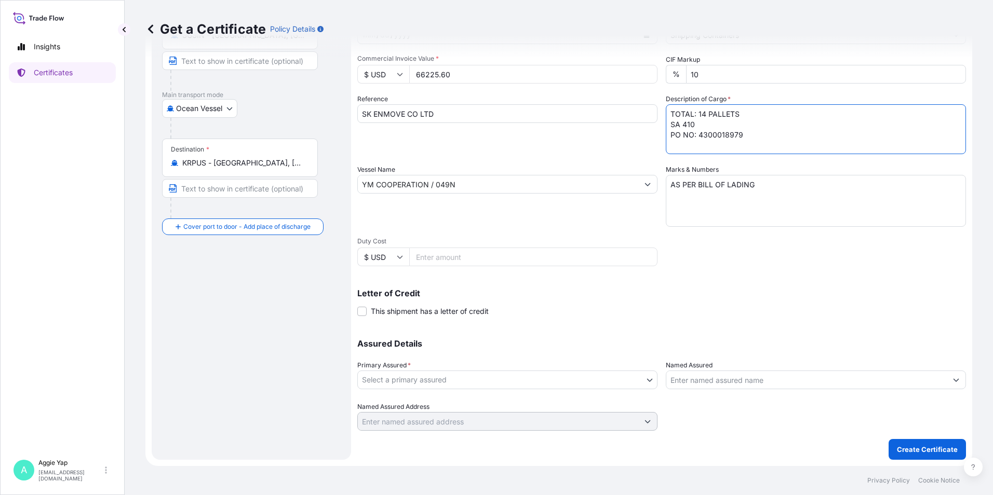
type textarea "TOTAL: 14 PALLETS SA 410 PO NO: 4300018979"
click at [438, 383] on body "Insights Certificates A [PERSON_NAME] [EMAIL_ADDRESS][DOMAIN_NAME] Get a Certif…" at bounding box center [496, 247] width 993 height 495
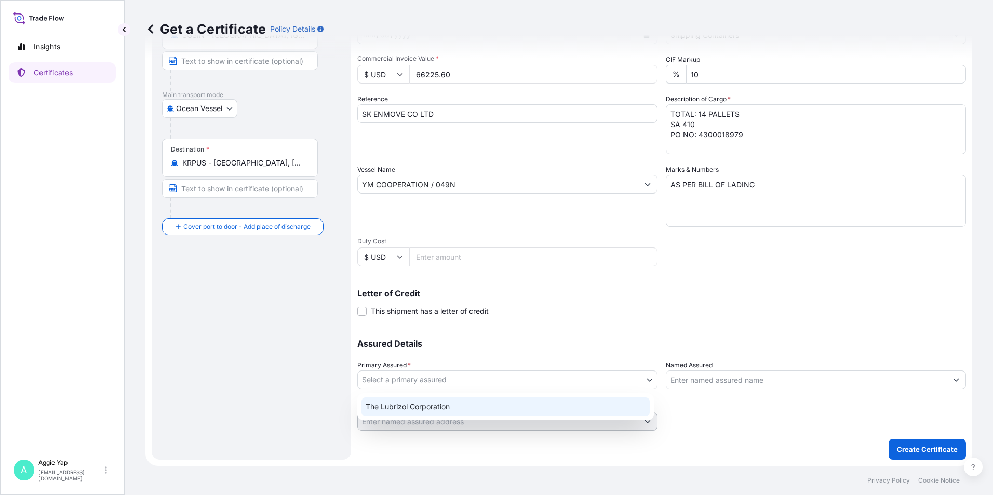
click at [411, 412] on div "The Lubrizol Corporation" at bounding box center [505, 407] width 288 height 19
select select "31566"
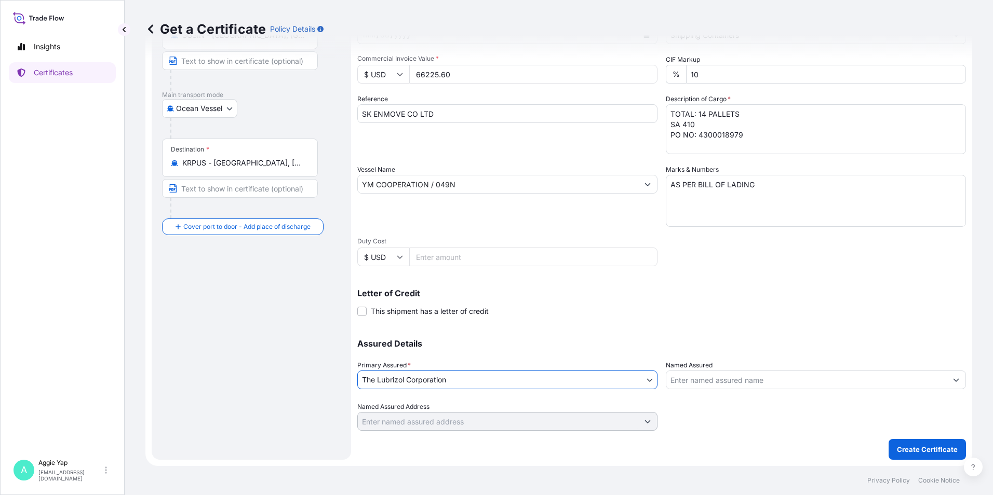
click at [698, 375] on input "Named Assured" at bounding box center [806, 380] width 280 height 19
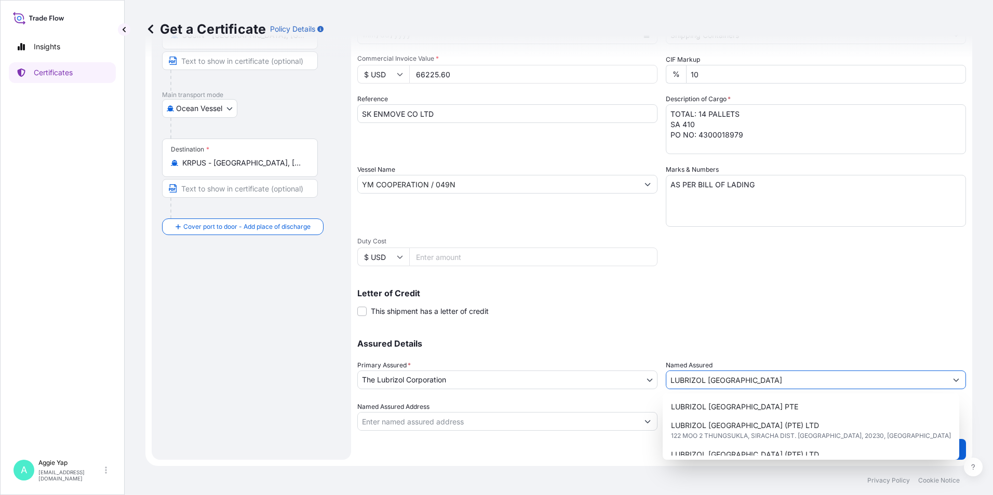
click at [947, 380] on button "Show suggestions" at bounding box center [956, 380] width 19 height 19
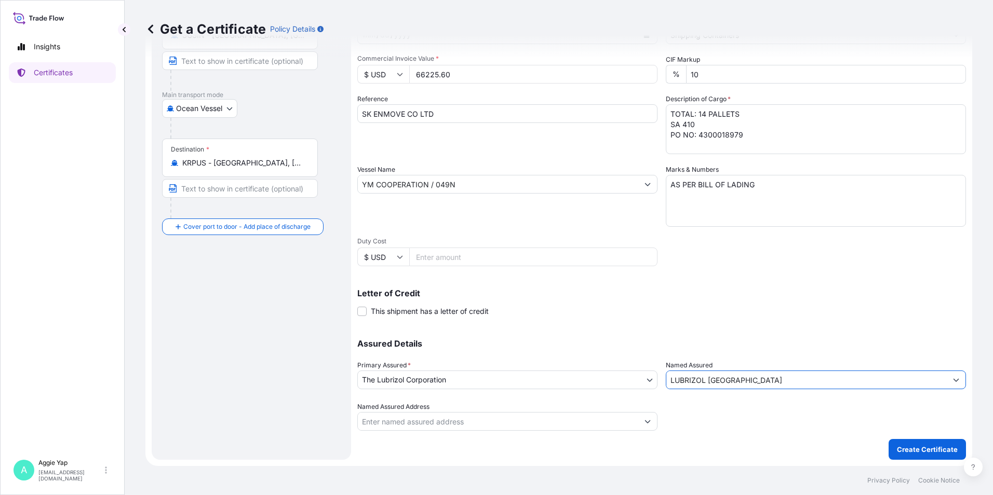
click at [947, 380] on button "Show suggestions" at bounding box center [956, 380] width 19 height 19
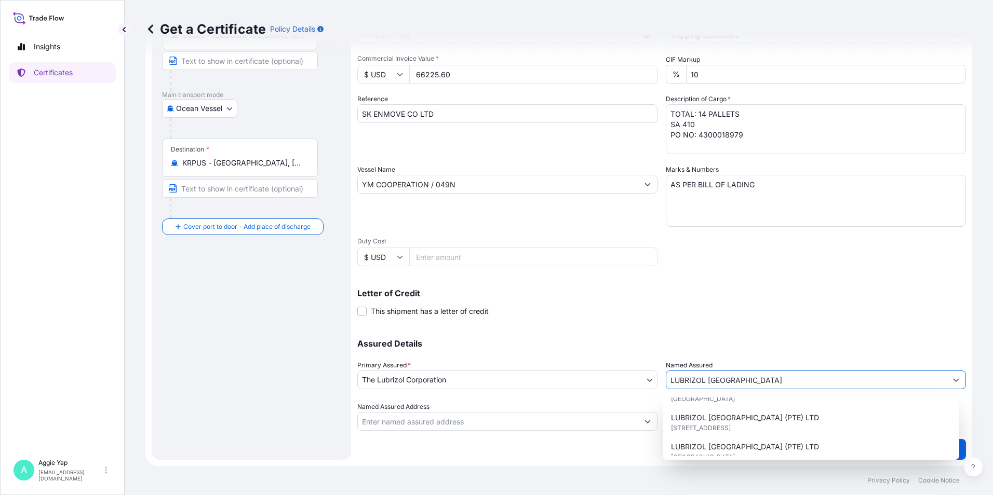
scroll to position [104, 0]
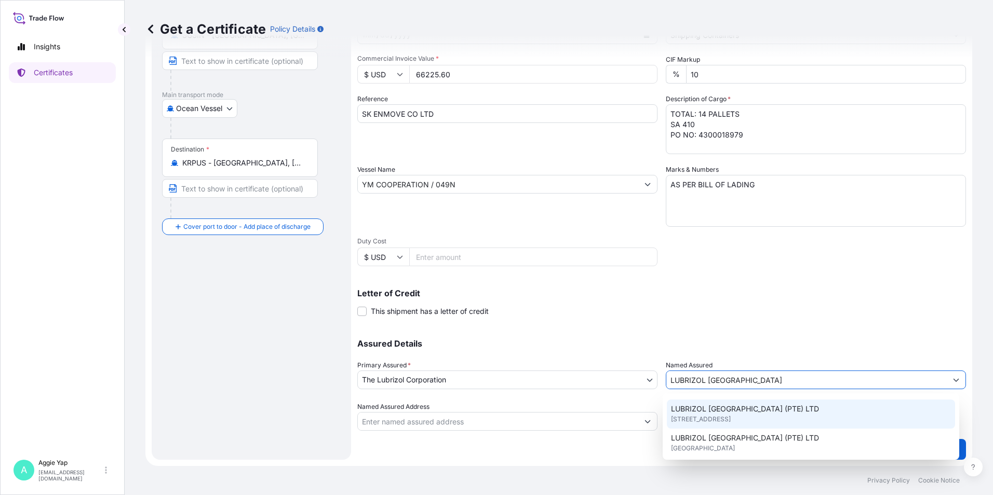
click at [731, 422] on span "[STREET_ADDRESS]" at bounding box center [701, 419] width 60 height 10
type input "LUBRIZOL [GEOGRAPHIC_DATA] (PTE) LTD"
type input "44 TANJONG PENJURU"
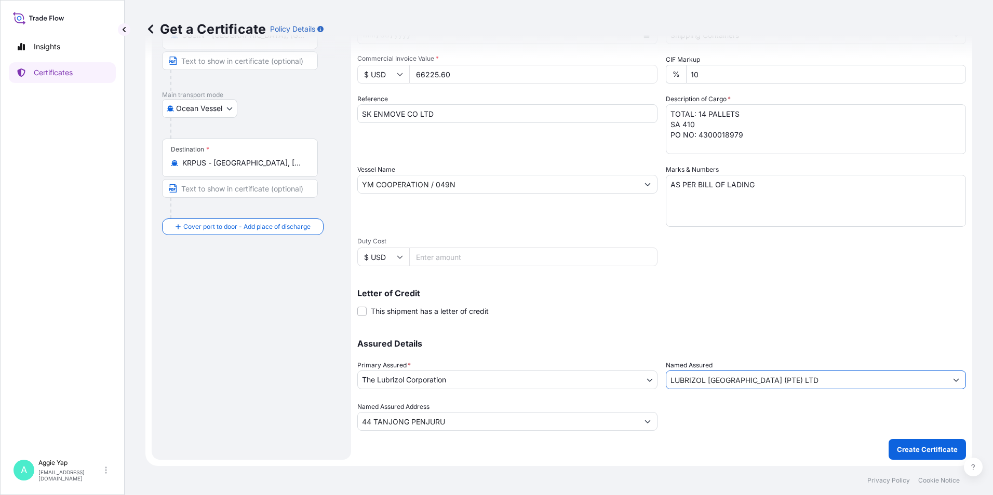
click at [704, 330] on div "Assured Details Primary Assured * The Lubrizol Corporation The Lubrizol Corpora…" at bounding box center [661, 379] width 609 height 104
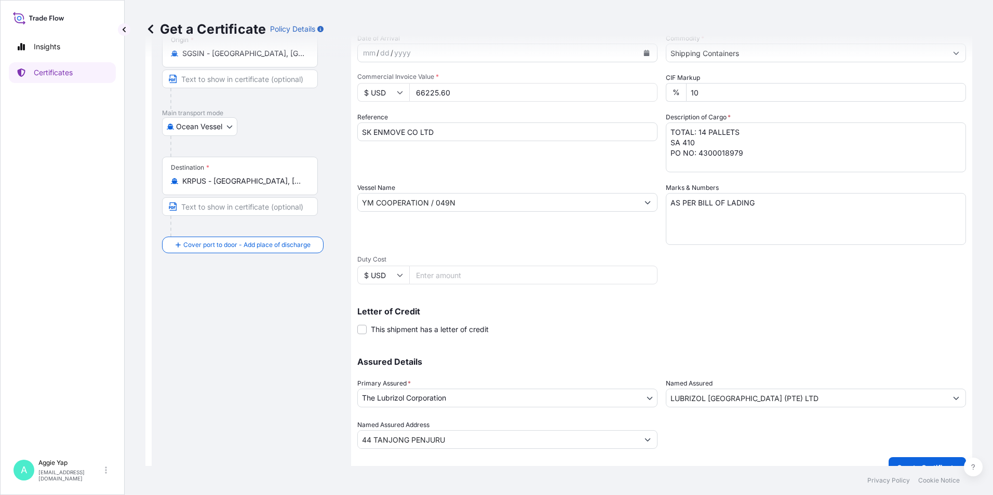
scroll to position [128, 0]
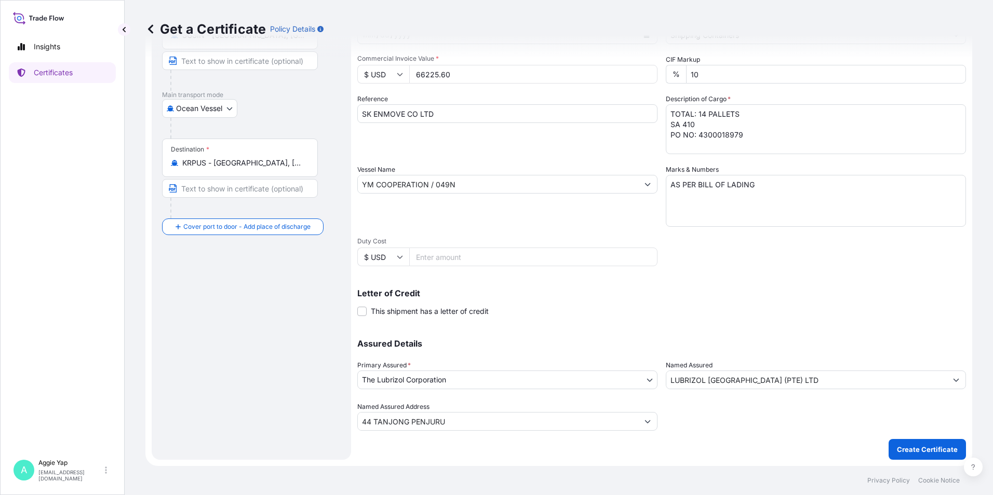
click at [911, 449] on p "Create Certificate" at bounding box center [927, 450] width 61 height 10
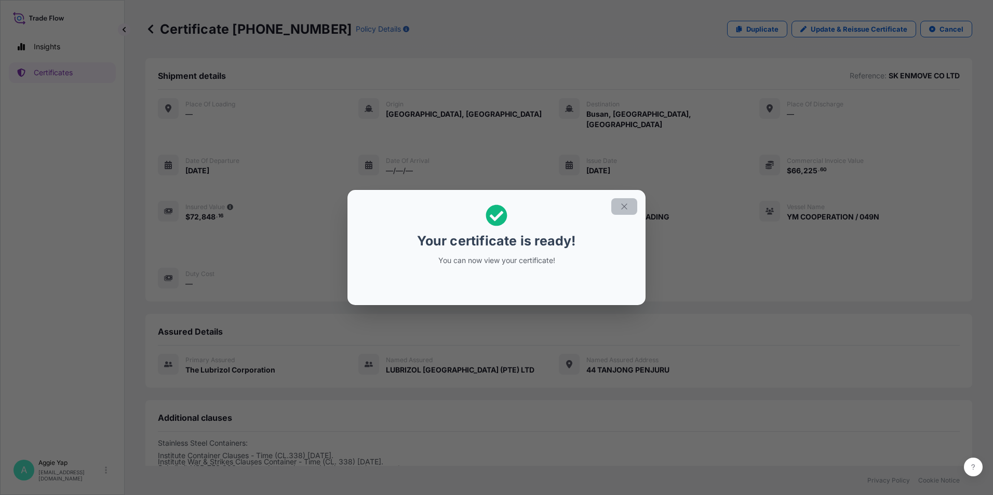
click at [624, 206] on icon "button" at bounding box center [624, 206] width 9 height 9
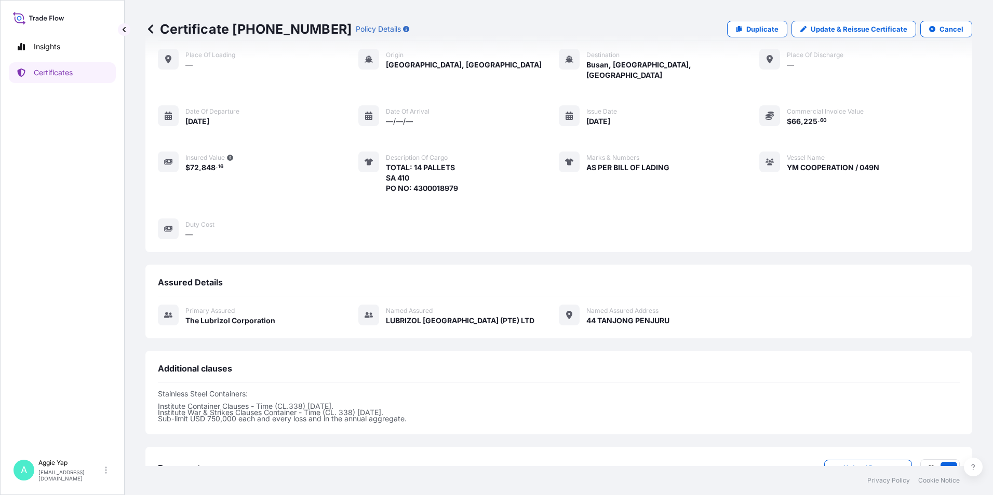
scroll to position [117, 0]
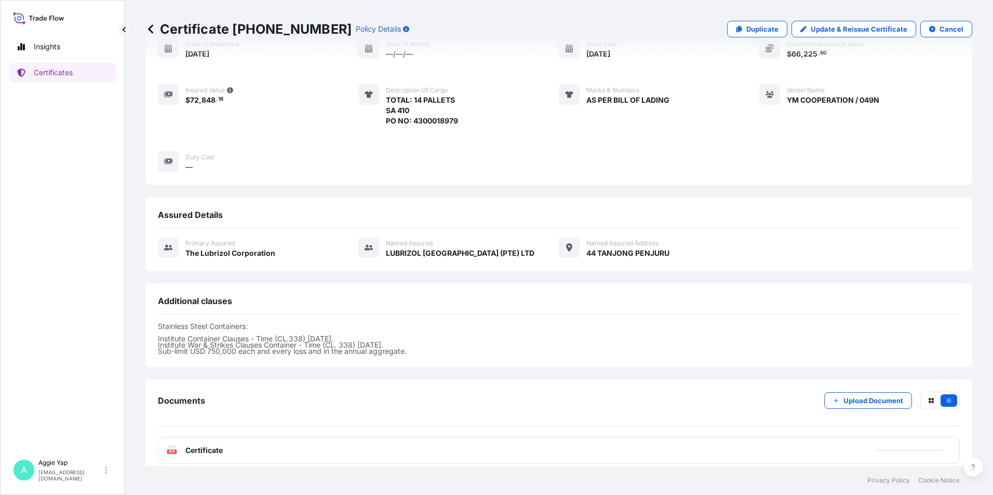
click at [344, 437] on div "PDF Certificate" at bounding box center [559, 450] width 802 height 27
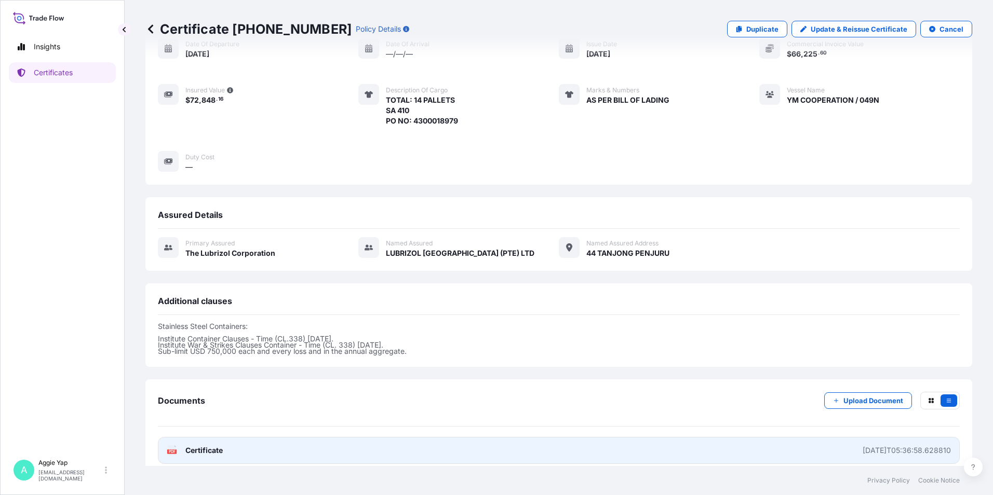
click at [290, 437] on link "PDF Certificate [DATE]T05:36:58.628810" at bounding box center [559, 450] width 802 height 27
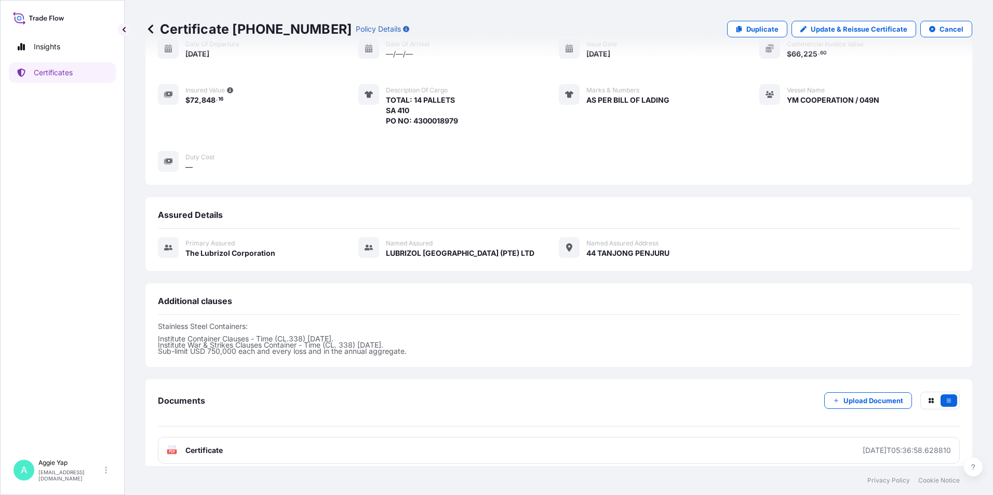
click at [791, 150] on div "Place of Loading — Origin [GEOGRAPHIC_DATA], [GEOGRAPHIC_DATA] Destination [GEO…" at bounding box center [559, 76] width 802 height 191
